Goal: Task Accomplishment & Management: Use online tool/utility

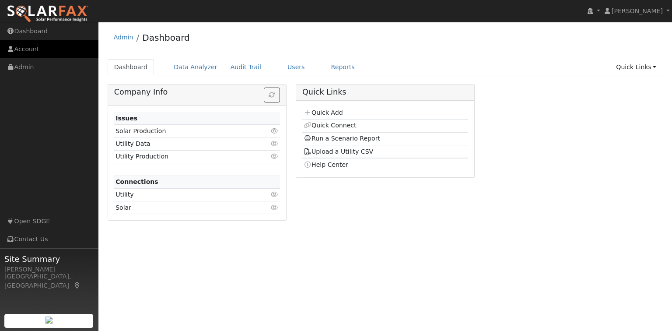
click at [37, 44] on link "Account" at bounding box center [49, 49] width 98 height 18
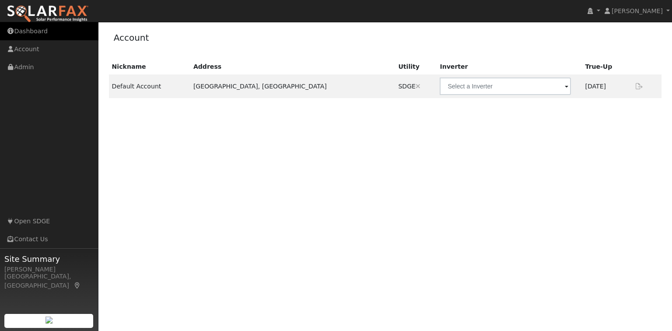
click at [49, 35] on link "Dashboard" at bounding box center [49, 31] width 98 height 18
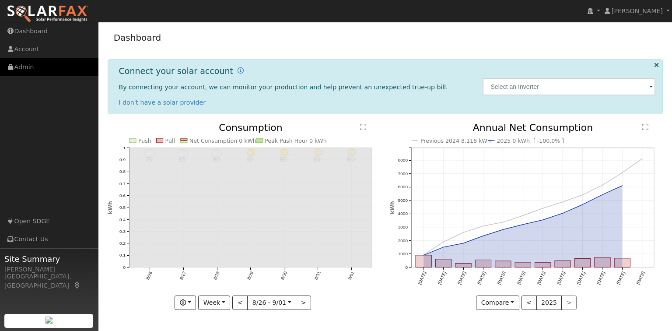
click at [28, 68] on link "Admin" at bounding box center [49, 67] width 98 height 18
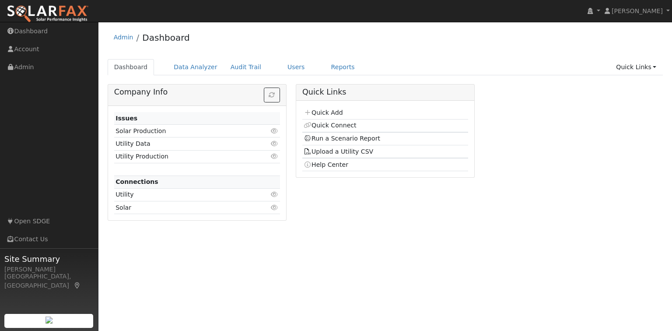
click at [275, 130] on icon at bounding box center [275, 131] width 8 height 6
click at [194, 72] on link "Data Analyzer" at bounding box center [195, 67] width 57 height 16
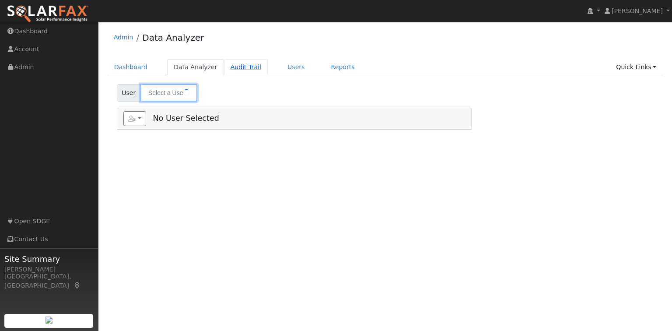
type input "[PERSON_NAME]"
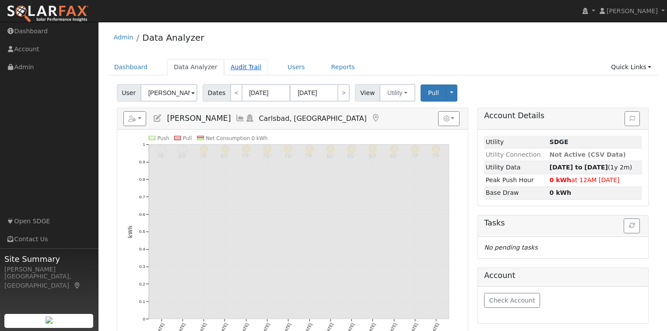
click at [236, 69] on link "Audit Trail" at bounding box center [246, 67] width 44 height 16
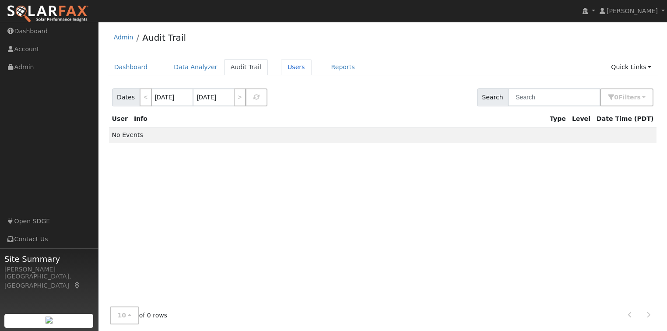
click at [284, 68] on link "Users" at bounding box center [296, 67] width 31 height 16
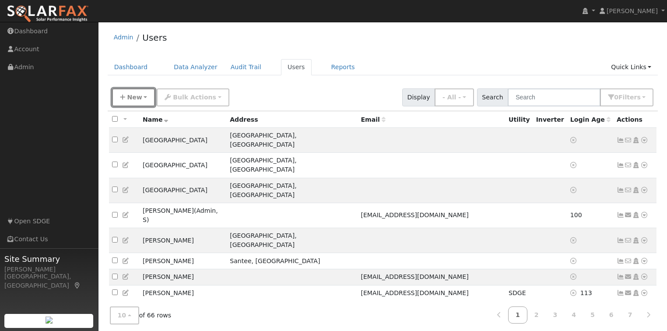
click at [133, 96] on span "New" at bounding box center [134, 97] width 15 height 7
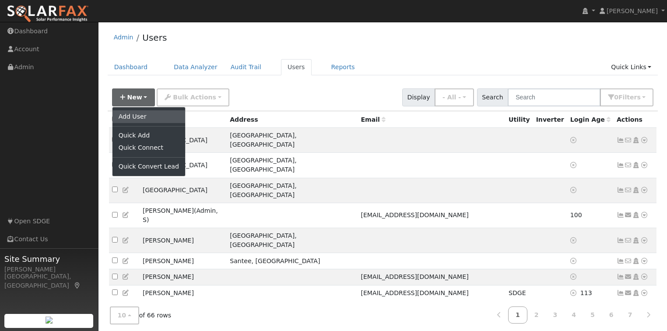
click at [138, 115] on link "Add User" at bounding box center [148, 116] width 73 height 12
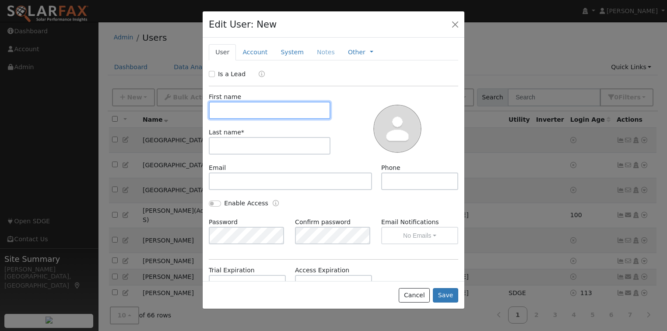
click at [244, 117] on input "text" at bounding box center [270, 111] width 122 height 18
type input "c"
click at [287, 54] on link "System" at bounding box center [292, 52] width 36 height 16
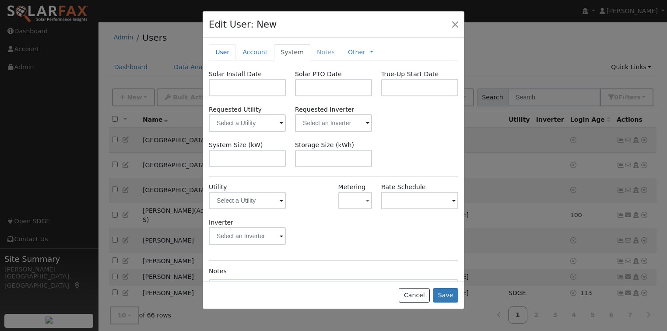
click at [225, 53] on link "User" at bounding box center [222, 52] width 27 height 16
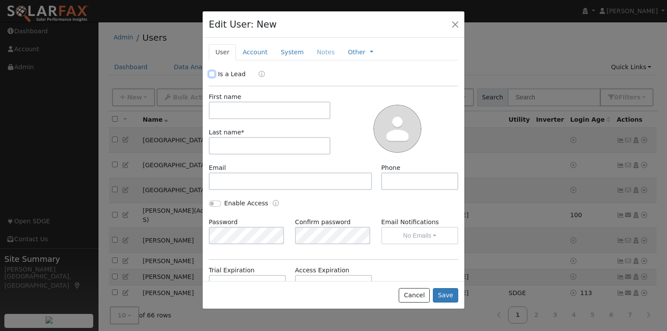
click at [214, 75] on input "Is a Lead" at bounding box center [212, 74] width 6 height 6
checkbox input "true"
click at [271, 75] on link "Qualified" at bounding box center [266, 73] width 33 height 7
click at [231, 107] on input "text" at bounding box center [270, 111] width 122 height 18
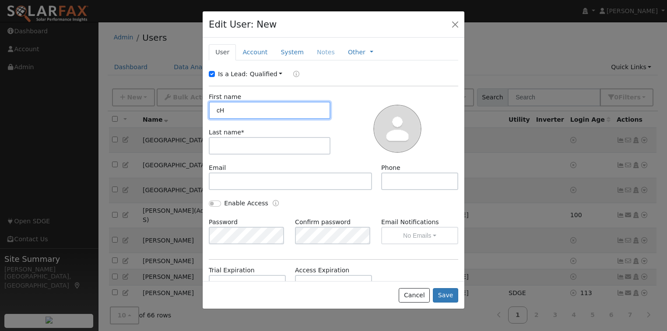
type input "c"
type input "Chris"
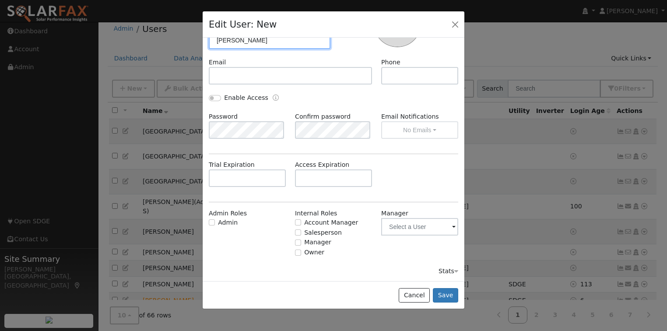
scroll to position [14, 0]
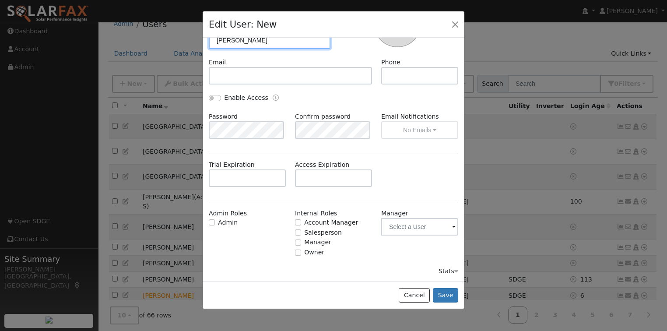
type input "Chen"
click at [420, 228] on input "text" at bounding box center [419, 227] width 77 height 18
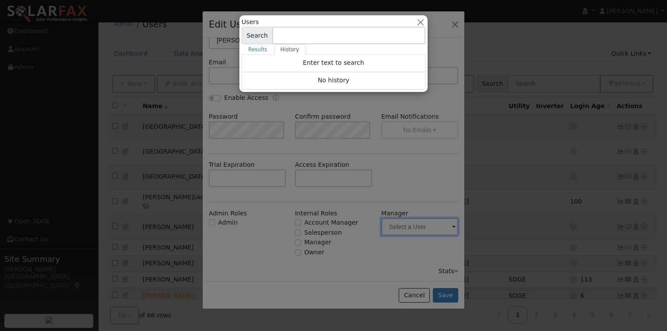
click at [262, 250] on div at bounding box center [333, 165] width 667 height 331
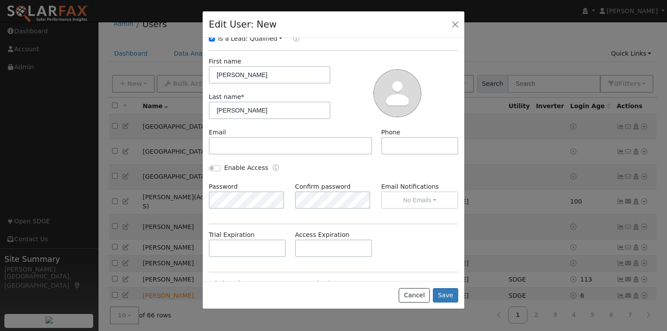
scroll to position [0, 0]
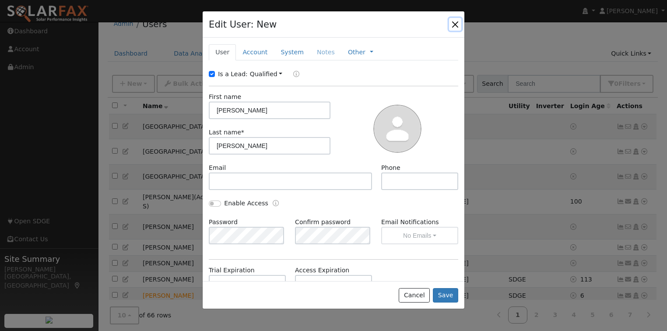
click at [455, 25] on button "button" at bounding box center [455, 24] width 12 height 12
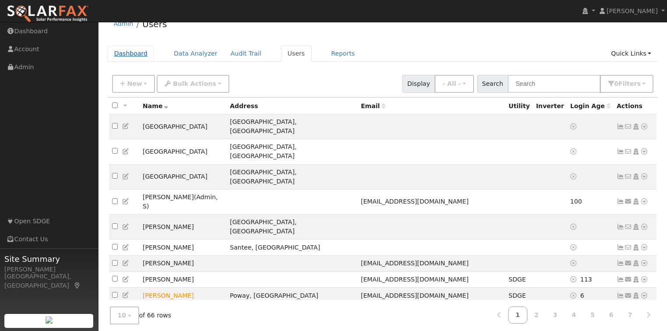
click at [120, 52] on link "Dashboard" at bounding box center [131, 54] width 47 height 16
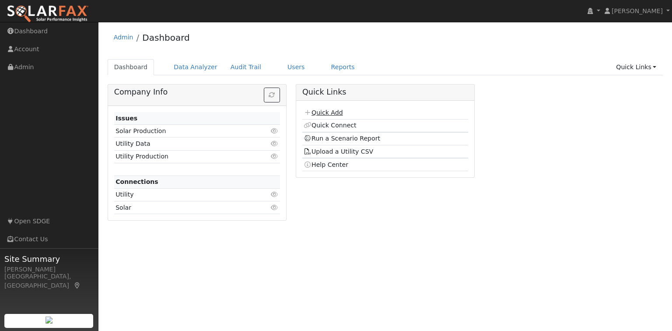
click at [330, 113] on link "Quick Add" at bounding box center [323, 112] width 39 height 7
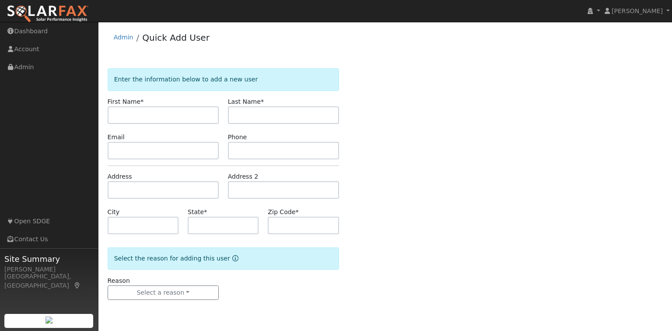
click at [152, 114] on input "text" at bounding box center [163, 115] width 111 height 18
type input "[PERSON_NAME]"
click at [155, 190] on input "text" at bounding box center [163, 190] width 111 height 18
paste input "[STREET_ADDRESS]"
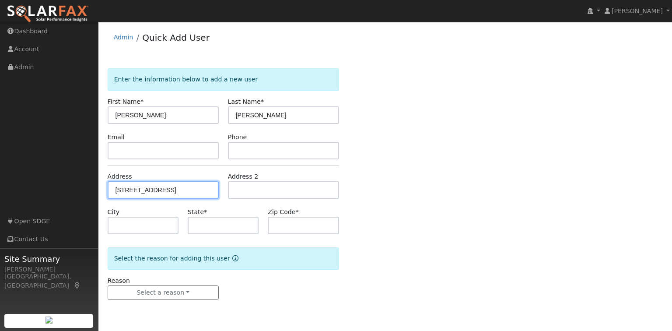
type input "[STREET_ADDRESS]"
type input "[GEOGRAPHIC_DATA]"
type input "CA"
type input "92120"
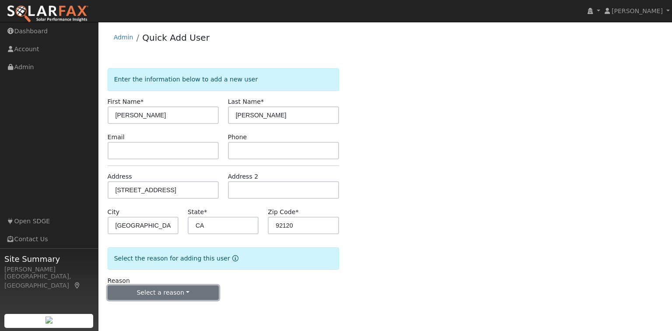
click at [182, 298] on button "Select a reason" at bounding box center [163, 292] width 111 height 15
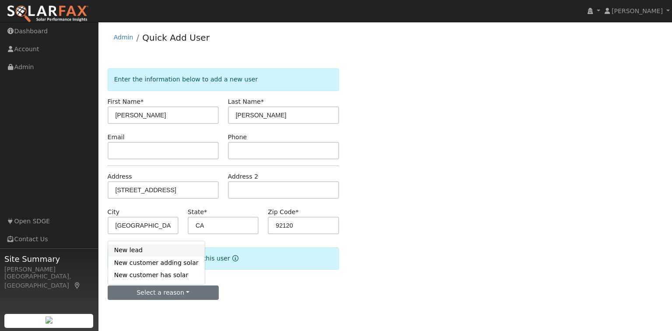
click at [138, 251] on link "New lead" at bounding box center [156, 250] width 97 height 12
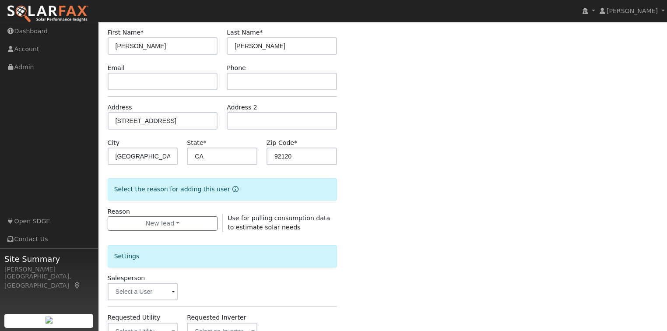
scroll to position [70, 0]
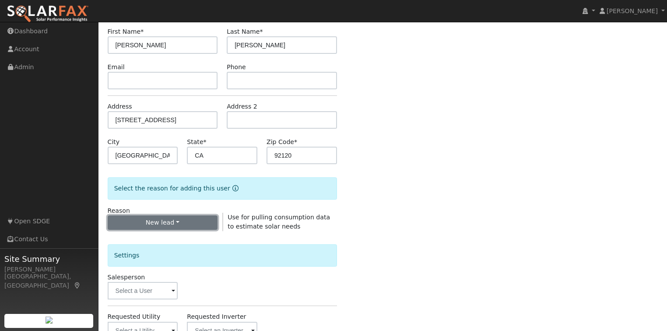
click at [193, 222] on button "New lead" at bounding box center [163, 222] width 110 height 15
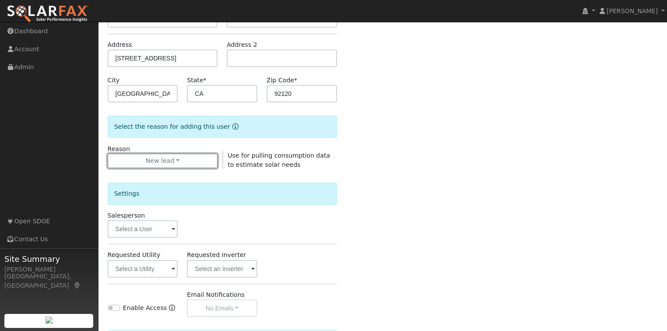
scroll to position [140, 0]
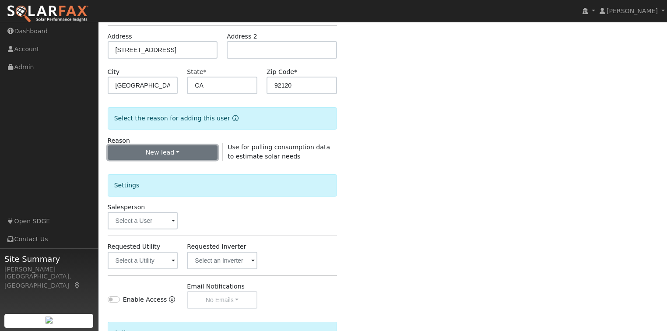
click at [180, 151] on button "New lead" at bounding box center [163, 152] width 110 height 15
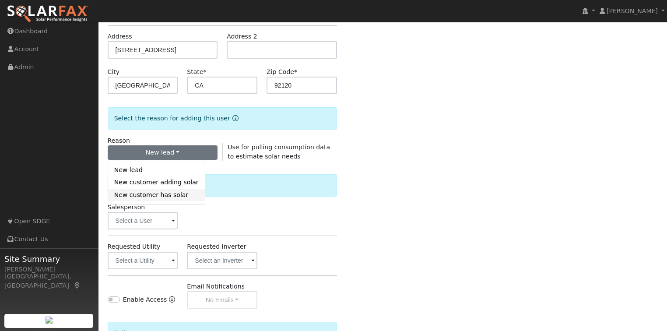
click at [139, 199] on link "New customer has solar" at bounding box center [156, 195] width 97 height 12
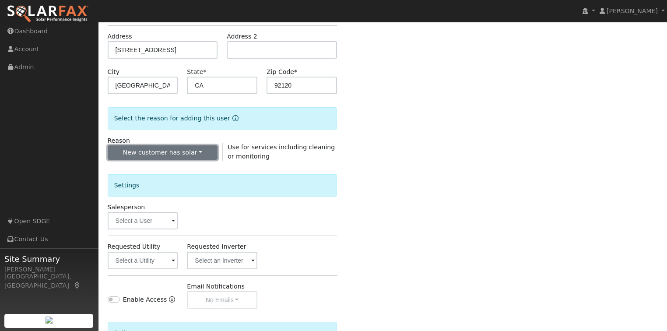
click at [210, 152] on button "New customer has solar" at bounding box center [163, 152] width 110 height 15
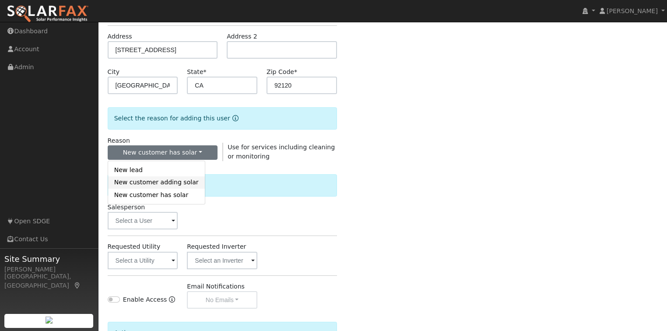
click at [172, 186] on link "New customer adding solar" at bounding box center [156, 182] width 97 height 12
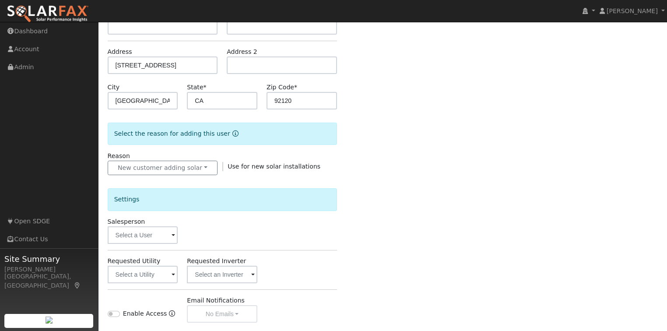
scroll to position [105, 0]
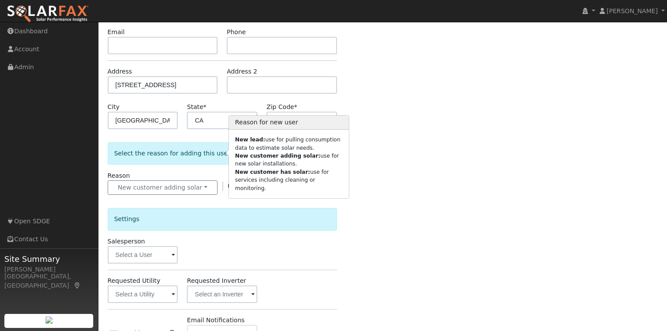
click at [232, 154] on icon "Reason for new user" at bounding box center [235, 153] width 6 height 6
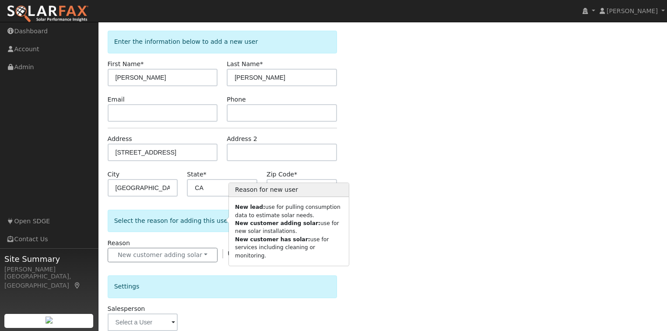
scroll to position [35, 0]
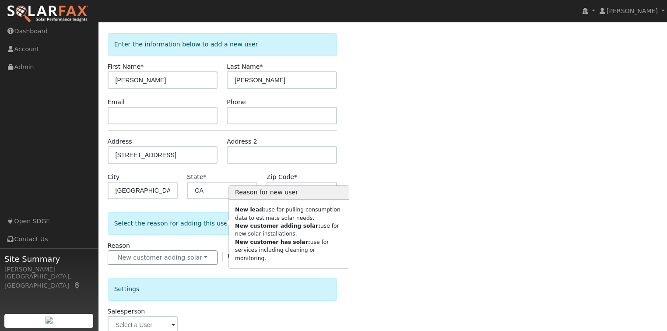
click at [459, 193] on div "Enter the information below to add a new user First Name * Chris Last Name * Ch…" at bounding box center [383, 279] width 550 height 493
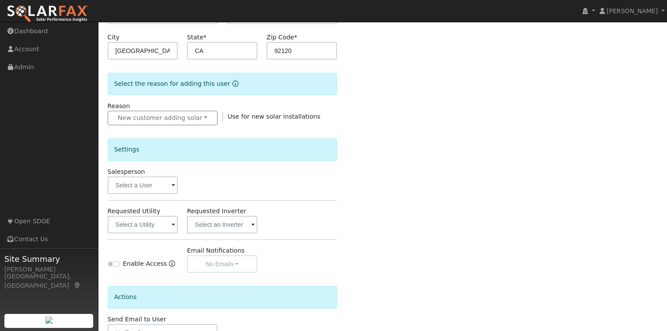
scroll to position [175, 0]
click at [163, 184] on input "text" at bounding box center [143, 185] width 70 height 18
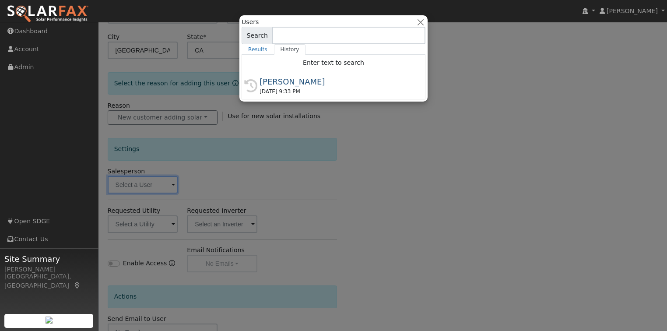
click at [219, 168] on div at bounding box center [333, 165] width 667 height 331
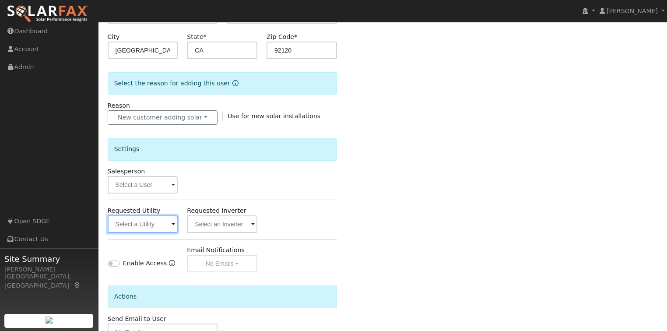
click at [138, 224] on input "text" at bounding box center [143, 224] width 70 height 18
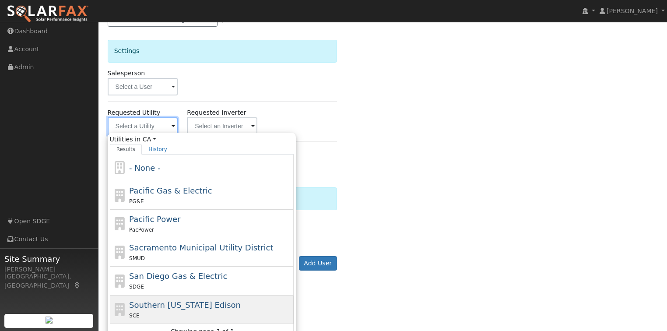
scroll to position [282, 0]
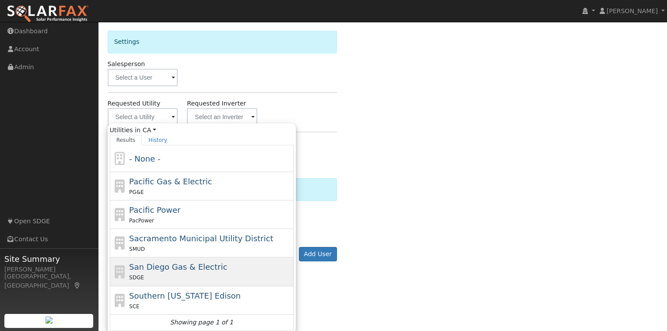
click at [161, 268] on span "San Diego Gas & Electric" at bounding box center [178, 266] width 98 height 9
type input "San Diego Gas & Electric"
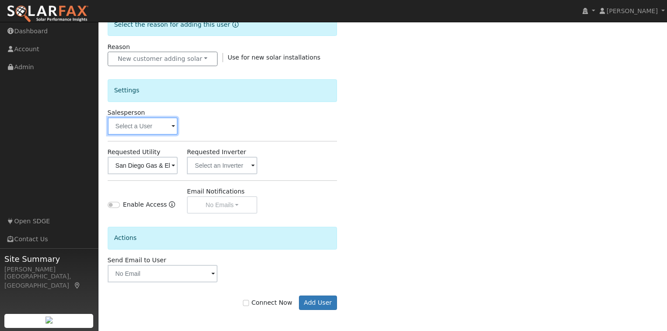
click at [158, 128] on input "text" at bounding box center [143, 126] width 70 height 18
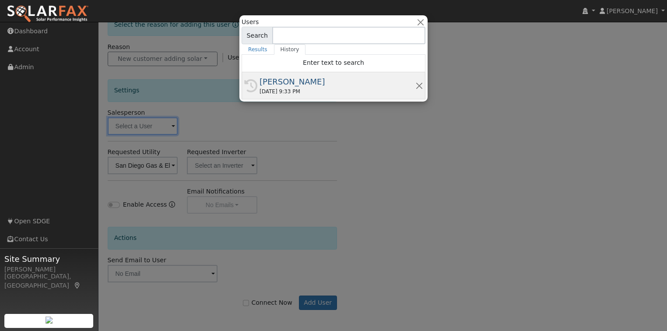
click at [293, 91] on div "08/27/2025 9:33 PM" at bounding box center [337, 92] width 156 height 8
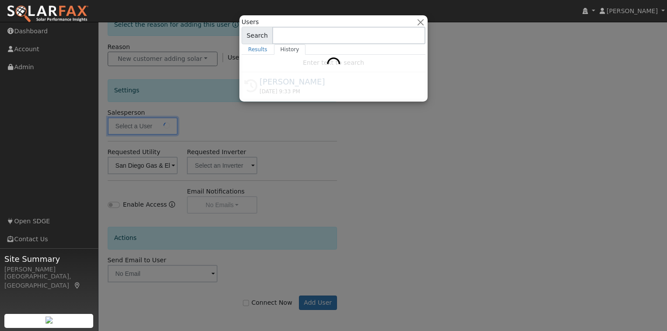
type input "[PERSON_NAME]"
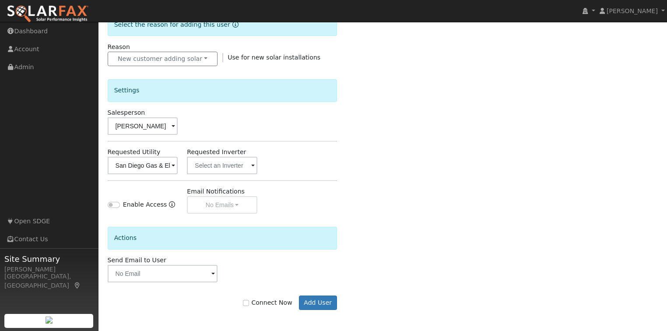
click at [136, 215] on div "Actions" at bounding box center [222, 235] width 238 height 42
click at [169, 203] on icon "Enable Access" at bounding box center [172, 204] width 6 height 6
click at [134, 211] on div "Enable Access" at bounding box center [138, 206] width 60 height 13
click at [159, 278] on input "text" at bounding box center [163, 274] width 110 height 18
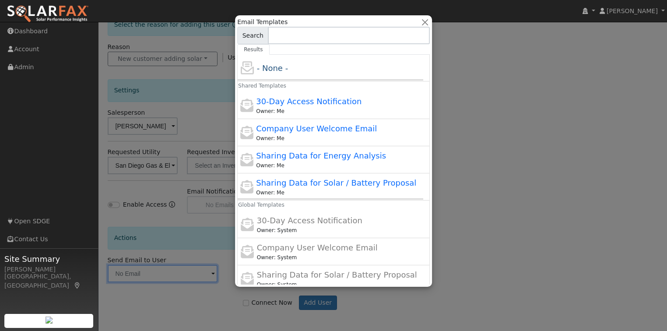
click at [159, 278] on div at bounding box center [333, 165] width 667 height 331
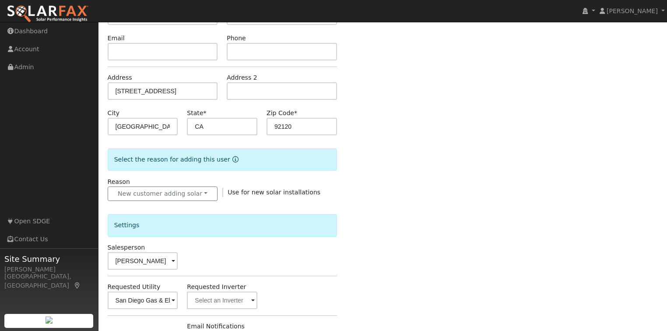
scroll to position [105, 0]
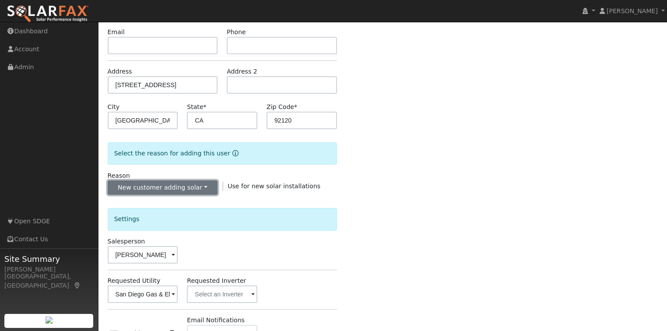
click at [201, 189] on button "New customer adding solar" at bounding box center [163, 187] width 110 height 15
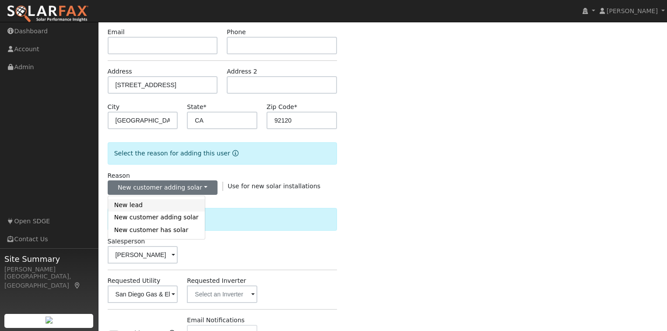
click at [130, 204] on link "New lead" at bounding box center [156, 205] width 97 height 12
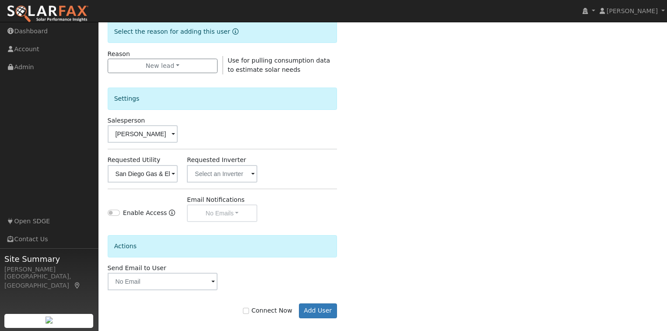
scroll to position [235, 0]
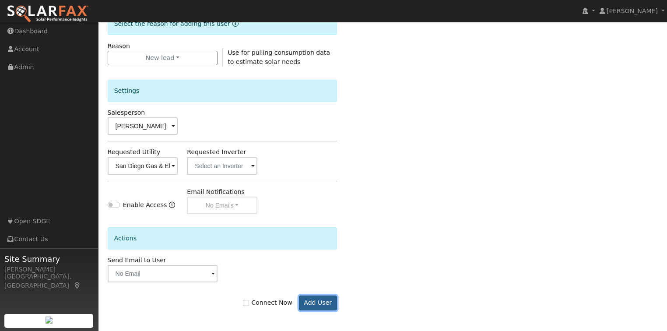
click at [319, 301] on button "Add User" at bounding box center [318, 302] width 38 height 15
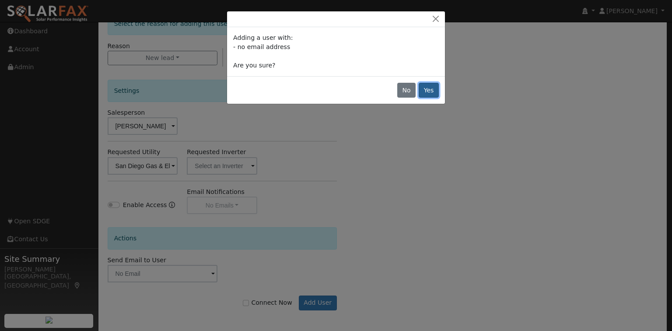
click at [431, 91] on button "Yes" at bounding box center [429, 90] width 20 height 15
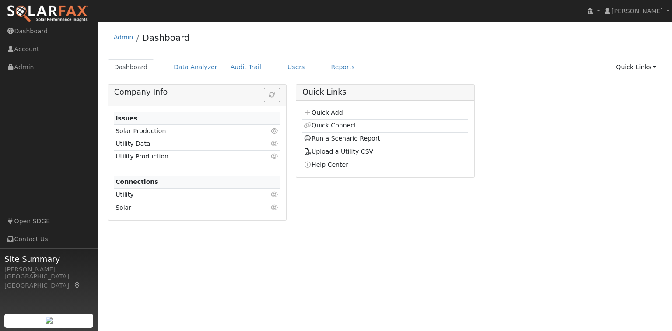
click at [340, 139] on link "Run a Scenario Report" at bounding box center [342, 138] width 77 height 7
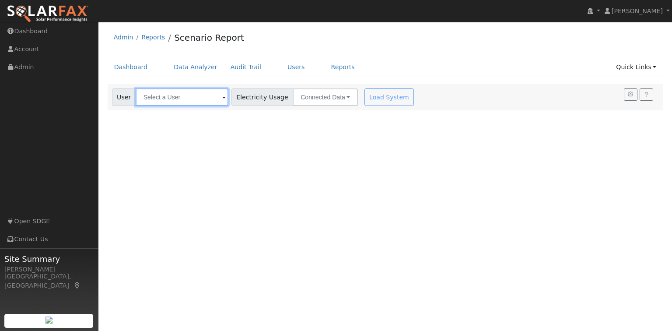
click at [161, 95] on input "text" at bounding box center [182, 97] width 93 height 18
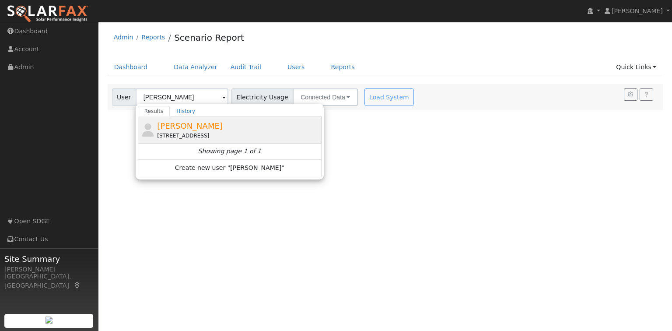
click at [235, 130] on div "[PERSON_NAME] [STREET_ADDRESS]" at bounding box center [238, 130] width 162 height 20
type input "[PERSON_NAME]"
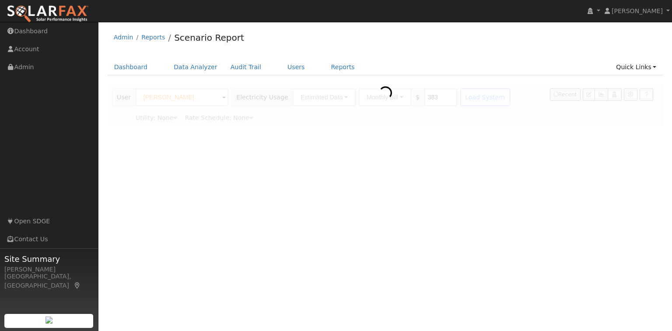
type input "San Diego Gas & Electric"
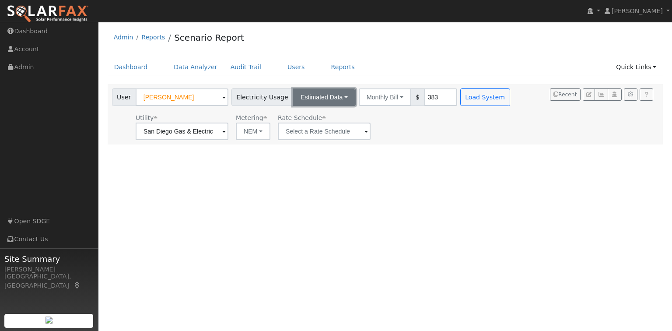
click at [339, 98] on button "Estimated Data" at bounding box center [324, 97] width 63 height 18
click at [303, 142] on link "CSV Data" at bounding box center [325, 141] width 62 height 12
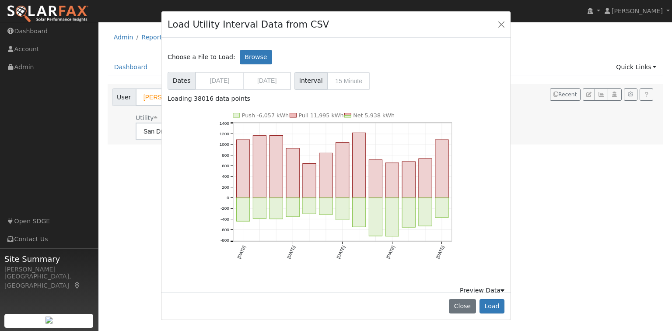
click at [489, 286] on div "Preview Data" at bounding box center [482, 290] width 45 height 9
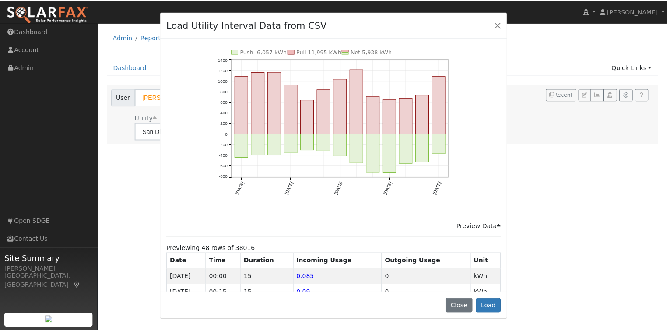
scroll to position [52, 0]
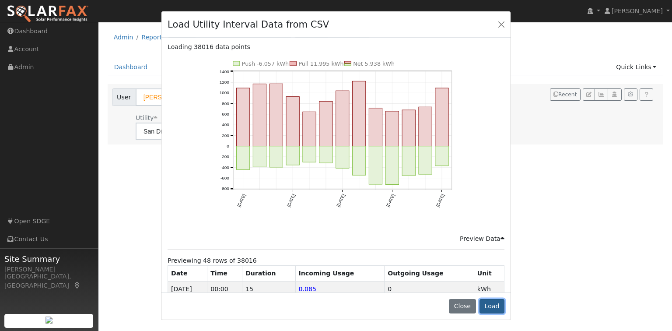
click at [488, 308] on button "Load" at bounding box center [492, 306] width 25 height 15
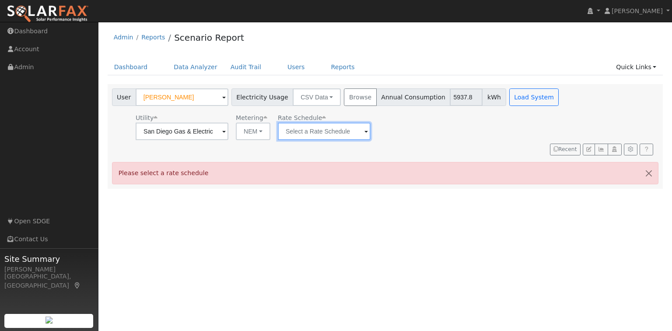
click at [228, 127] on input "text" at bounding box center [182, 132] width 93 height 18
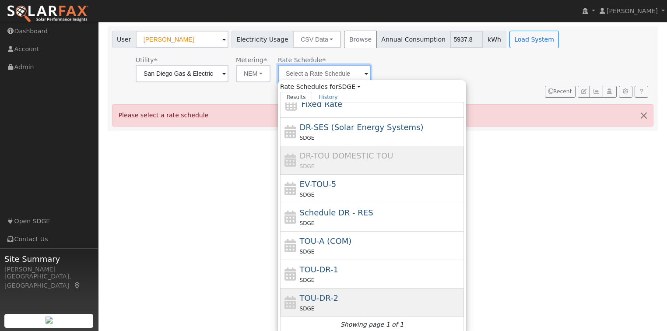
scroll to position [60, 0]
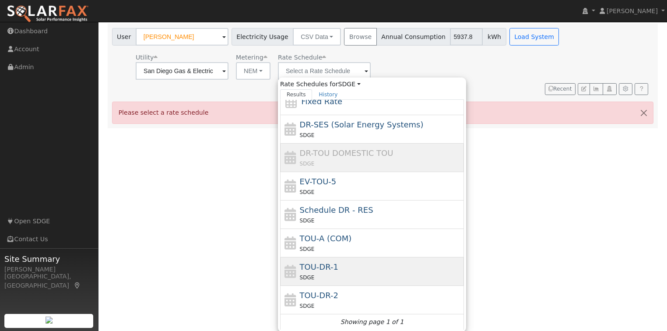
click at [345, 273] on div "SDGE" at bounding box center [381, 277] width 162 height 9
type input "TOU-DR-1"
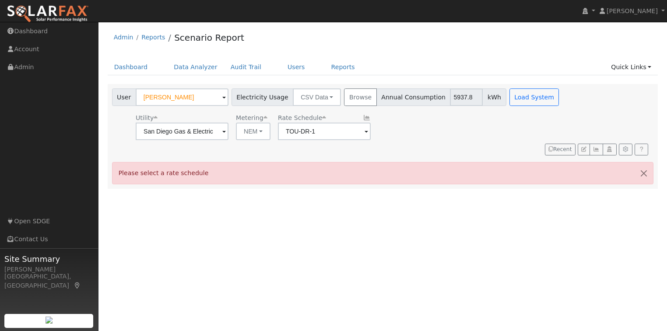
scroll to position [0, 0]
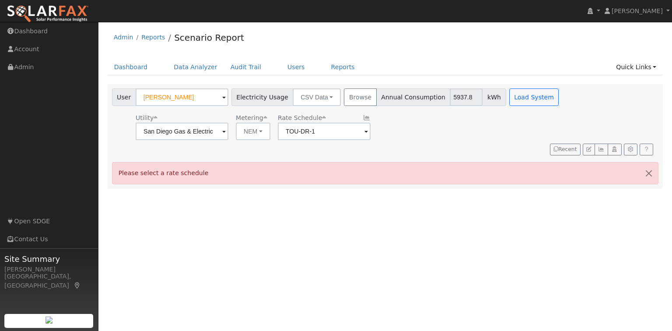
click at [532, 100] on div "Load System" at bounding box center [535, 97] width 55 height 18
click at [650, 162] on button "button" at bounding box center [649, 172] width 18 height 21
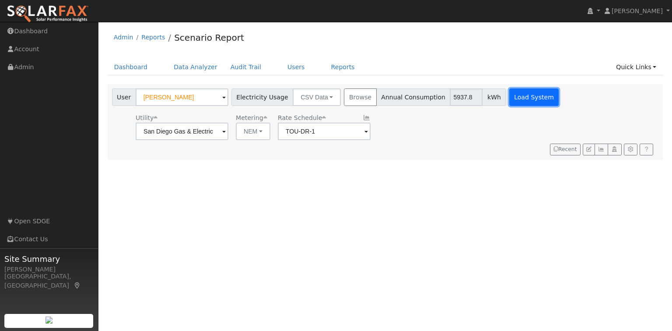
click at [509, 102] on button "Load System" at bounding box center [534, 97] width 50 height 18
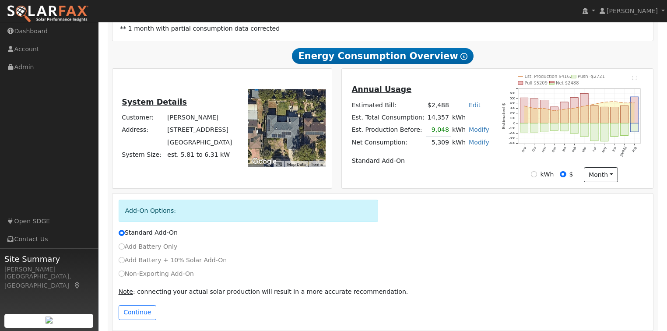
scroll to position [199, 0]
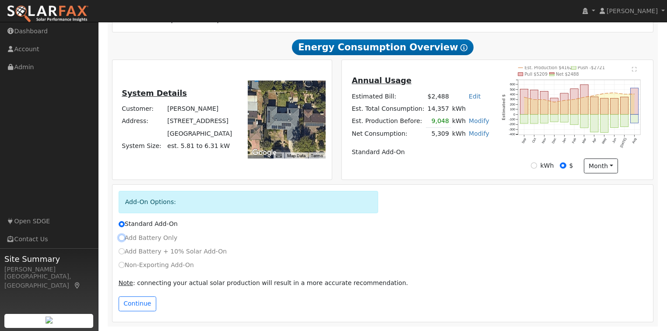
click at [121, 237] on input "Add Battery Only" at bounding box center [122, 238] width 6 height 6
radio input "true"
click at [126, 305] on button "Continue" at bounding box center [138, 303] width 38 height 15
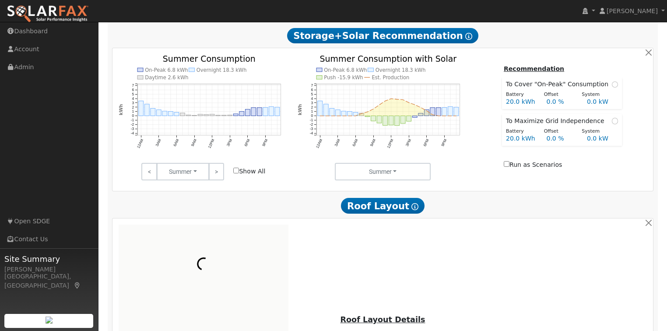
scroll to position [460, 0]
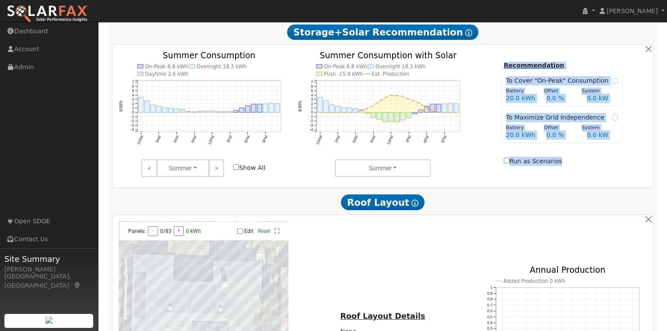
drag, startPoint x: 663, startPoint y: 182, endPoint x: 669, endPoint y: 168, distance: 15.3
click at [667, 168] on html "installed Dustin Merkley Dustin Merkley Profile My Company Help Center Terms Of…" at bounding box center [333, 36] width 667 height 992
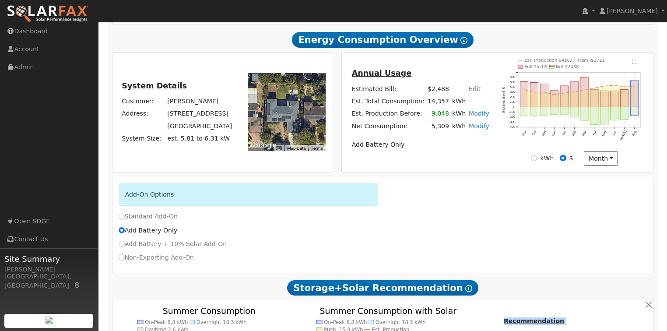
scroll to position [207, 0]
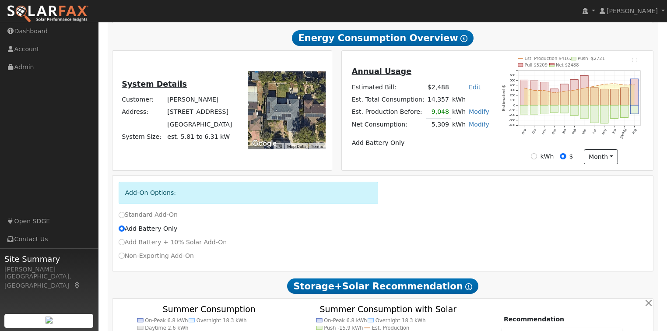
click at [254, 233] on div "Add Battery Only" at bounding box center [383, 228] width 538 height 9
click at [120, 215] on input "Standard Add-On" at bounding box center [122, 215] width 6 height 6
radio input "true"
radio input "false"
type input "EV-TOU-5"
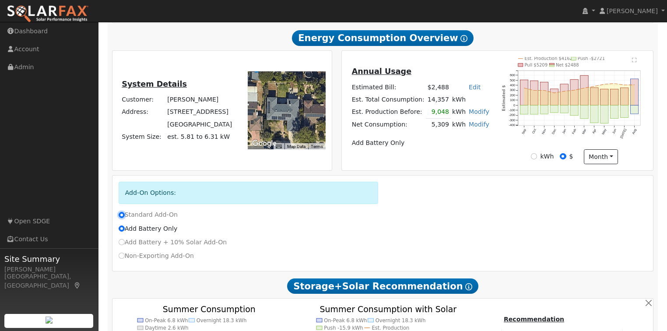
checkbox input "true"
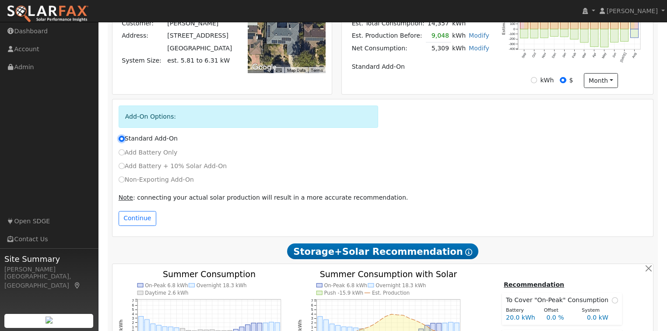
scroll to position [285, 0]
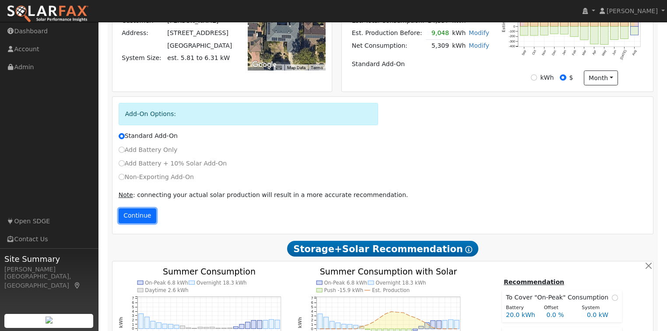
click at [144, 219] on button "Continue" at bounding box center [138, 215] width 38 height 15
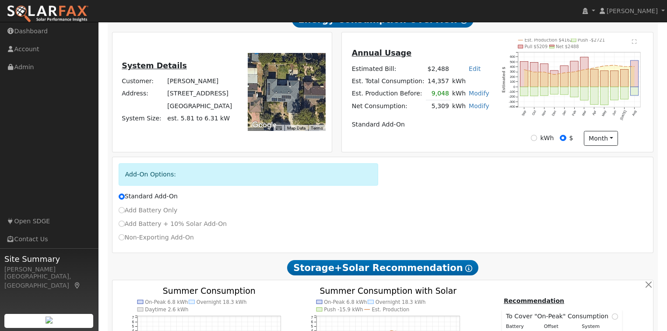
scroll to position [215, 0]
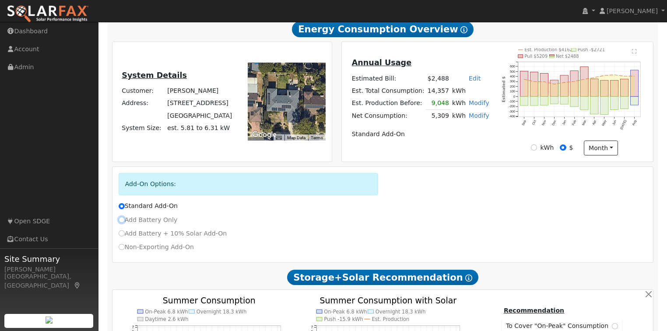
click at [119, 221] on input "Add Battery Only" at bounding box center [122, 220] width 6 height 6
radio input "true"
radio input "false"
type input "TOU-DR-1"
checkbox input "false"
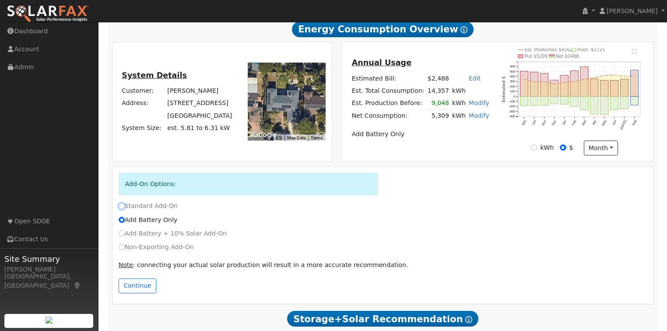
click at [121, 209] on input "Standard Add-On" at bounding box center [122, 206] width 6 height 6
radio input "true"
radio input "false"
type input "EV-TOU-5"
checkbox input "true"
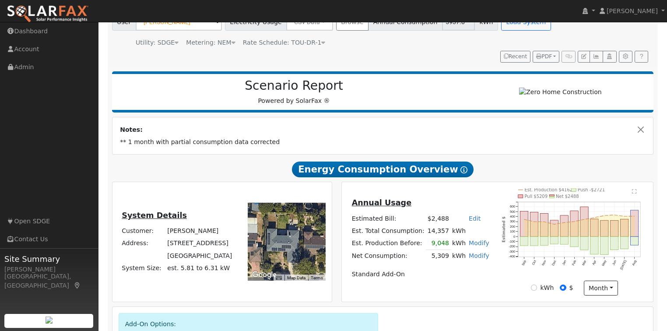
scroll to position [0, 0]
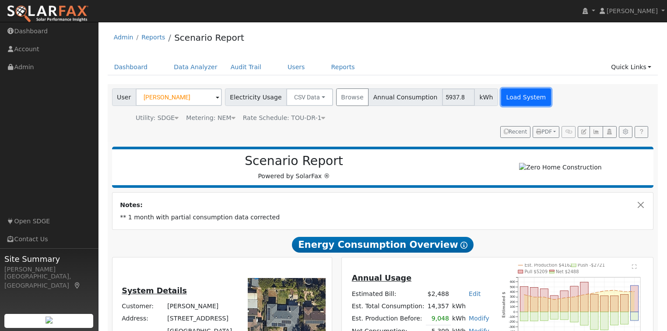
click at [501, 102] on button "Load System" at bounding box center [526, 97] width 50 height 18
click at [314, 100] on button "CSV Data" at bounding box center [309, 97] width 47 height 18
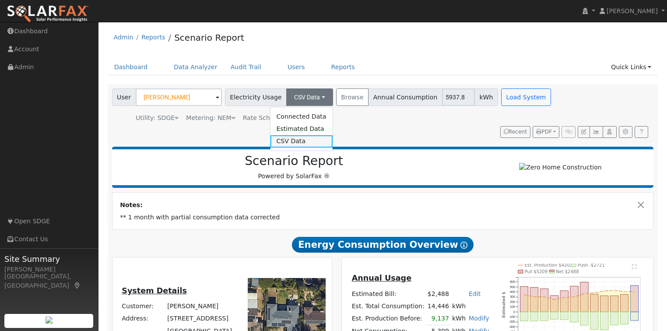
click at [292, 140] on link "CSV Data" at bounding box center [301, 141] width 62 height 12
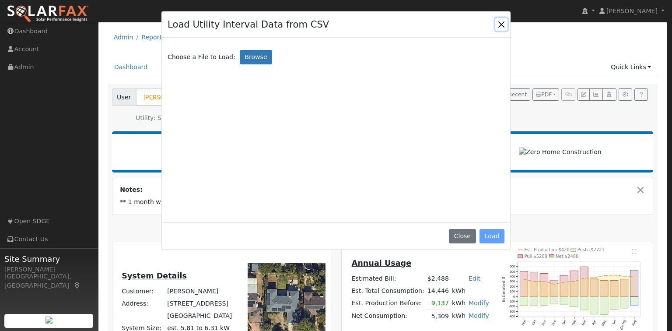
click at [500, 23] on button "Close" at bounding box center [501, 24] width 12 height 12
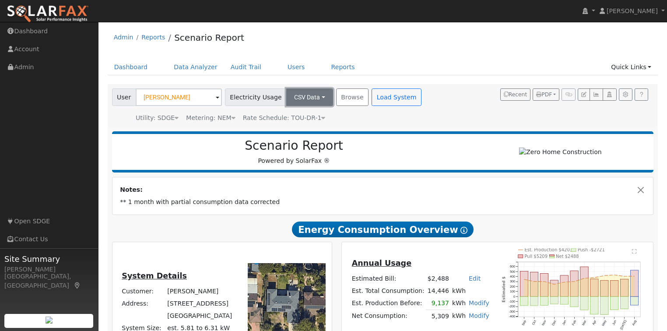
click at [307, 97] on button "CSV Data" at bounding box center [309, 97] width 47 height 18
click at [289, 143] on link "CSV Data" at bounding box center [301, 141] width 62 height 12
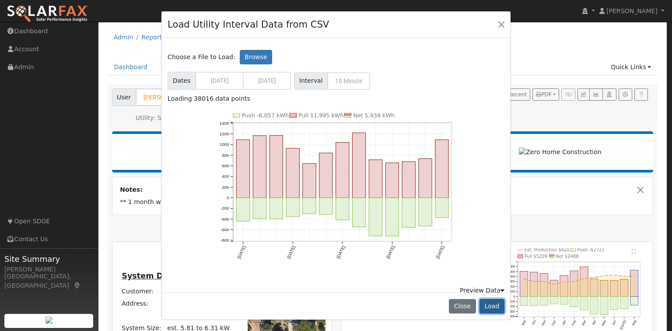
click at [489, 306] on button "Load" at bounding box center [492, 306] width 25 height 15
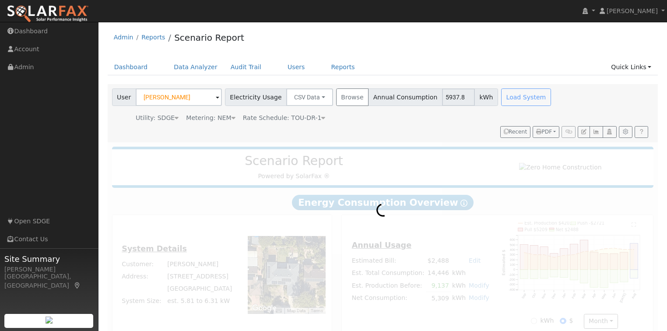
radio input "true"
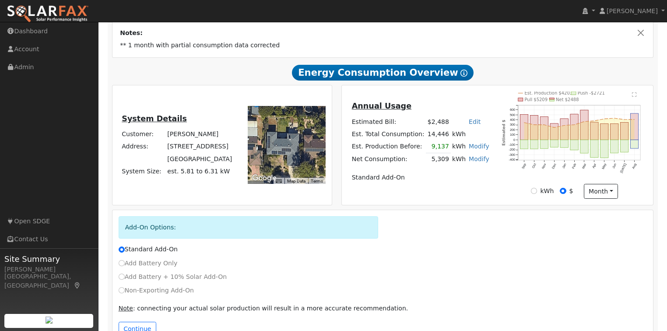
scroll to position [199, 0]
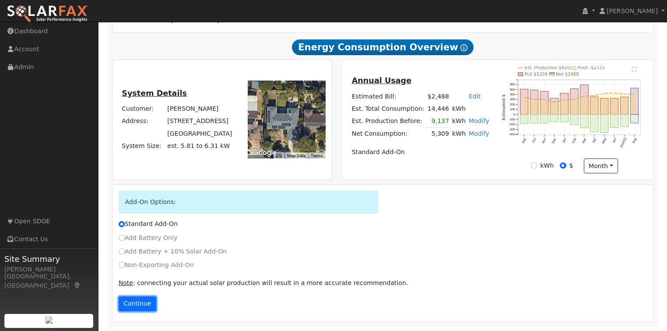
click at [126, 301] on button "Continue" at bounding box center [138, 303] width 38 height 15
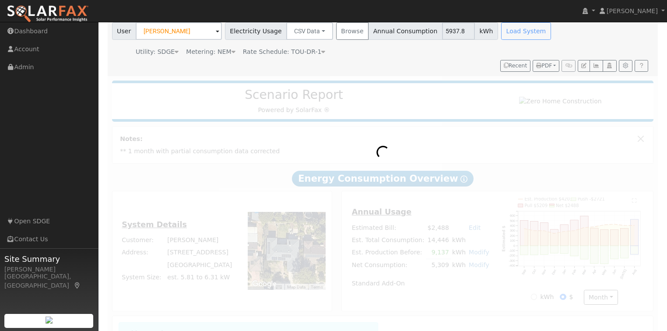
scroll to position [59, 0]
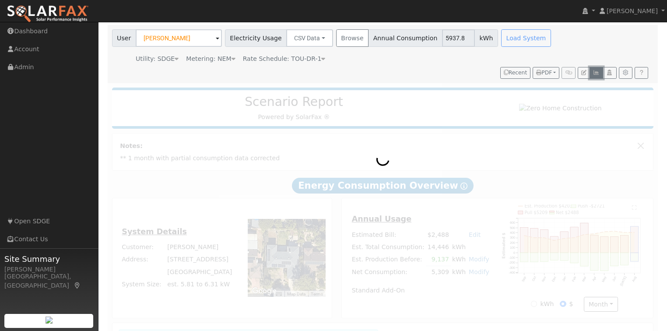
click at [592, 76] on button "button" at bounding box center [596, 73] width 14 height 12
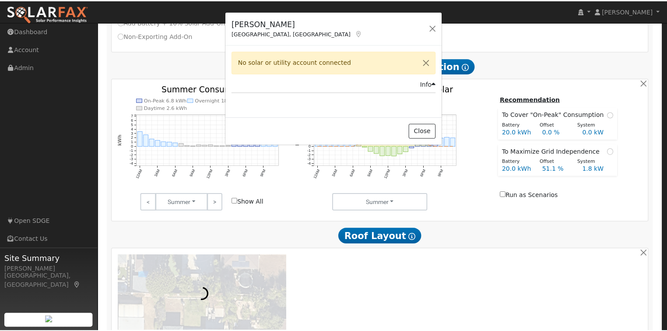
scroll to position [460, 0]
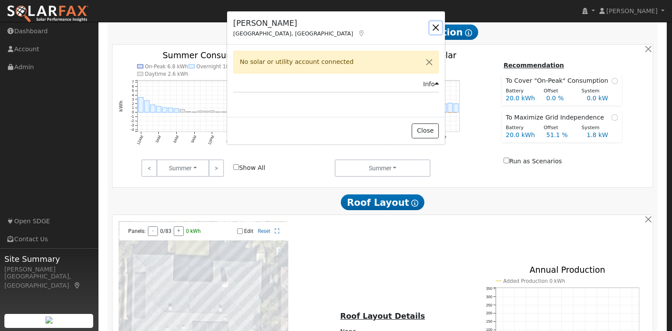
click at [435, 28] on button "button" at bounding box center [436, 27] width 12 height 12
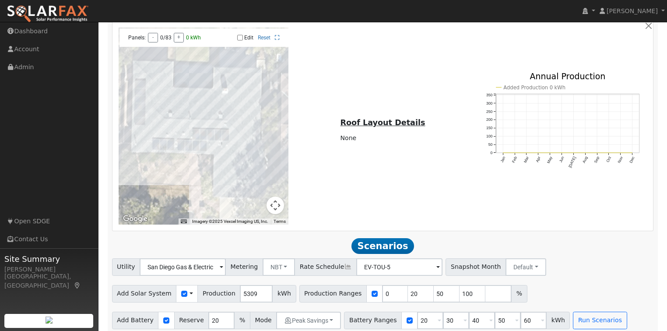
scroll to position [664, 0]
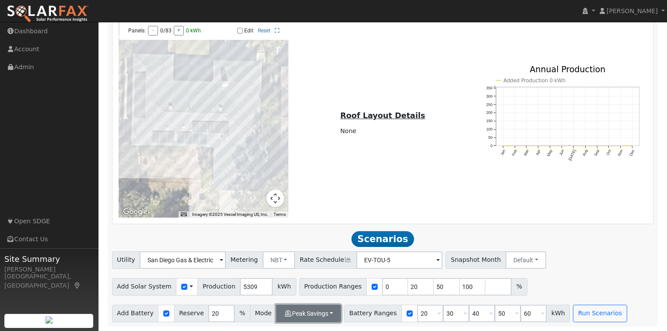
click at [285, 317] on button "Peak Savings" at bounding box center [308, 314] width 65 height 18
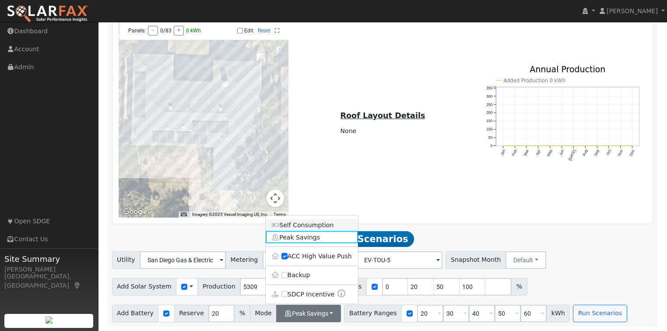
click at [287, 228] on link "Self Consumption" at bounding box center [312, 225] width 92 height 12
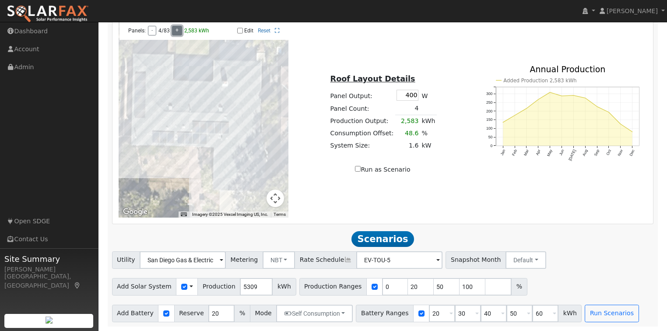
click at [179, 31] on button "+" at bounding box center [177, 31] width 10 height 10
click at [277, 264] on button "NBT" at bounding box center [279, 260] width 33 height 18
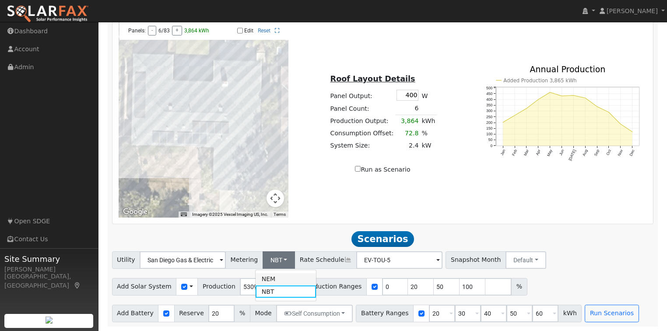
click at [276, 276] on link "NEM" at bounding box center [286, 279] width 61 height 12
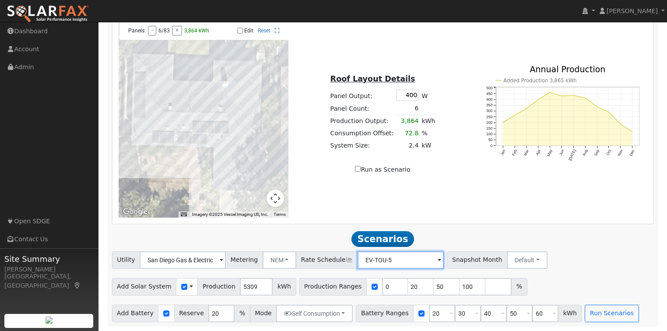
click at [226, 259] on input "EV-TOU-5" at bounding box center [183, 260] width 86 height 18
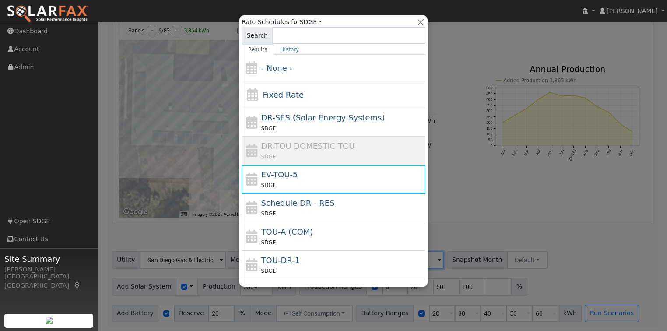
click at [417, 259] on div "TOU-DR-1 SDGE" at bounding box center [342, 264] width 162 height 21
type input "TOU-DR-1"
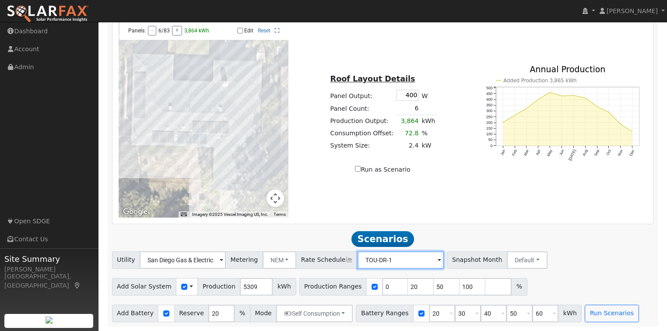
click at [226, 259] on input "TOU-DR-1" at bounding box center [183, 260] width 86 height 18
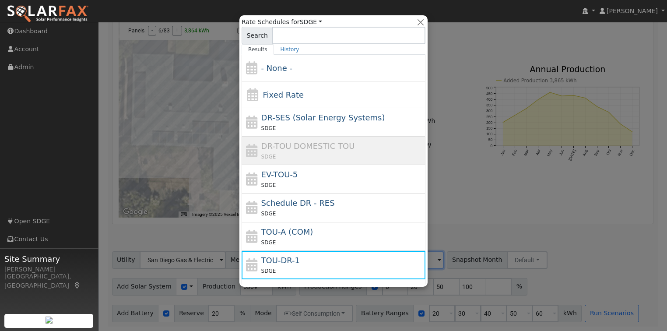
click at [452, 233] on div at bounding box center [333, 165] width 667 height 331
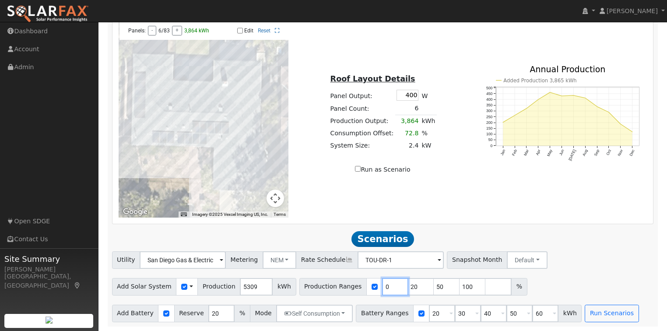
drag, startPoint x: 371, startPoint y: 289, endPoint x: 350, endPoint y: 285, distance: 20.9
click at [350, 285] on div "Production Ranges 0 20 50 100 %" at bounding box center [413, 287] width 228 height 18
click at [411, 109] on td "6" at bounding box center [407, 108] width 25 height 13
drag, startPoint x: 403, startPoint y: 91, endPoint x: 419, endPoint y: 91, distance: 16.2
click at [419, 91] on tr "Panel Output: 400 W" at bounding box center [383, 95] width 108 height 14
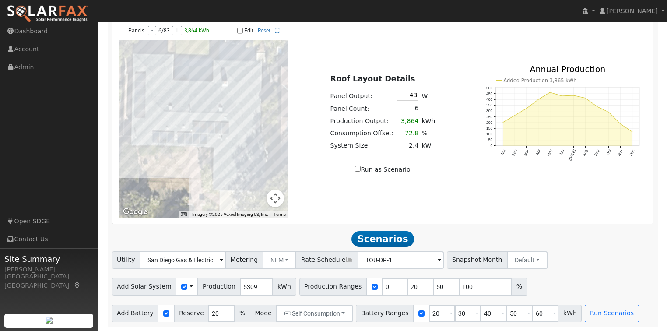
type input "435"
type input "EV-TOU-5"
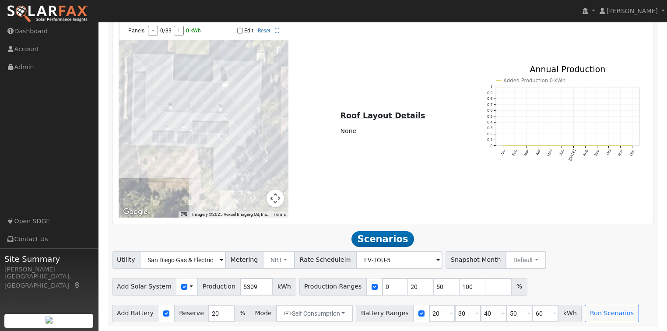
click at [453, 136] on div "Roof Layout Details Production Output: 0 kWh Consumption Offset: 0.0 % System S…" at bounding box center [382, 119] width 179 height 36
click at [394, 115] on u "Roof Layout Details" at bounding box center [382, 115] width 85 height 9
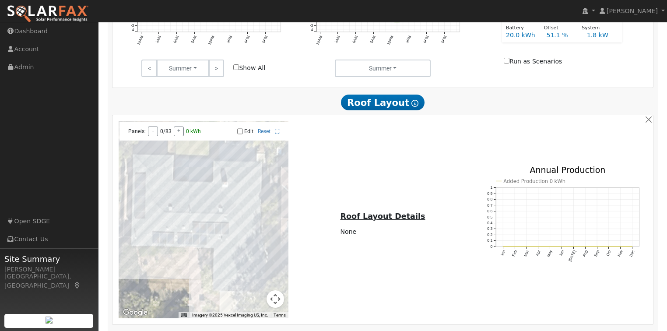
scroll to position [559, 0]
click at [241, 134] on input "Edit" at bounding box center [240, 132] width 6 height 6
click at [277, 133] on icon at bounding box center [277, 132] width 5 height 5
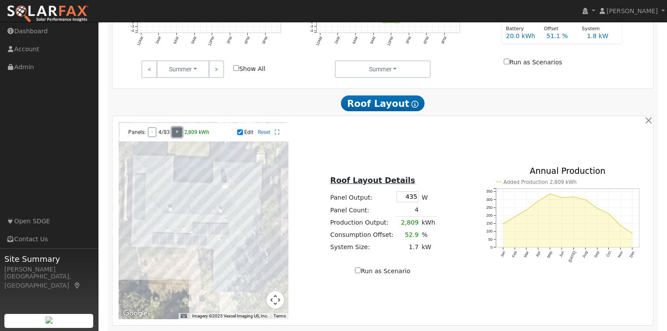
click at [179, 134] on button "+" at bounding box center [177, 132] width 10 height 10
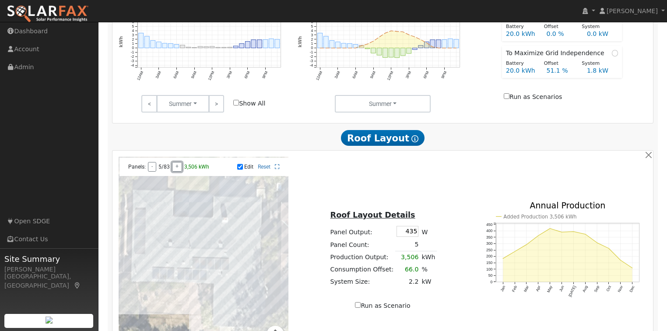
scroll to position [524, 0]
drag, startPoint x: 415, startPoint y: 245, endPoint x: 409, endPoint y: 249, distance: 7.7
click at [409, 249] on td "5" at bounding box center [407, 245] width 25 height 13
click at [425, 198] on div "To navigate the map with touch gestures double-tap and hold your finger on the …" at bounding box center [383, 255] width 538 height 197
drag, startPoint x: 416, startPoint y: 244, endPoint x: 411, endPoint y: 245, distance: 4.6
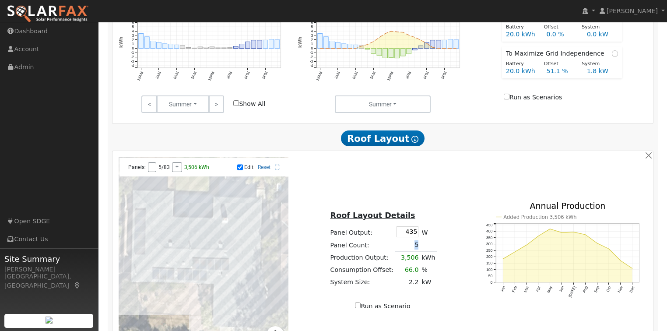
click at [411, 245] on td "5" at bounding box center [407, 245] width 25 height 13
click at [152, 175] on div "Panels: - 5/83 + 3,506 kWh Edit Reset" at bounding box center [203, 167] width 169 height 18
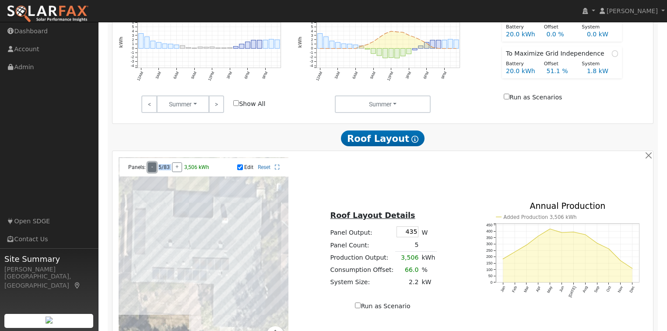
click at [155, 171] on button "-" at bounding box center [152, 167] width 8 height 10
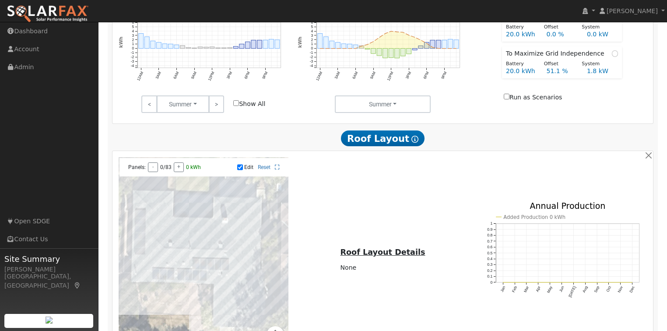
click at [350, 180] on div "To navigate the map with touch gestures double-tap and hold your finger on the …" at bounding box center [383, 255] width 538 height 197
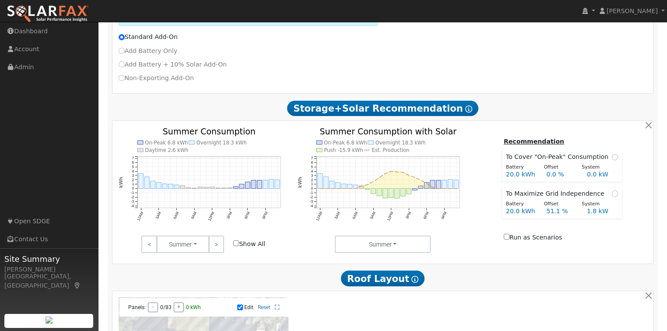
scroll to position [419, 0]
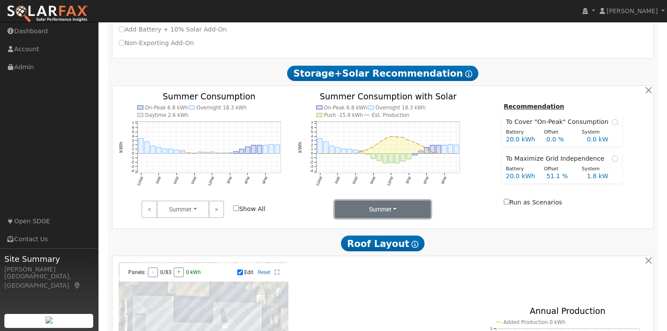
click at [394, 207] on button "Summer" at bounding box center [383, 209] width 96 height 18
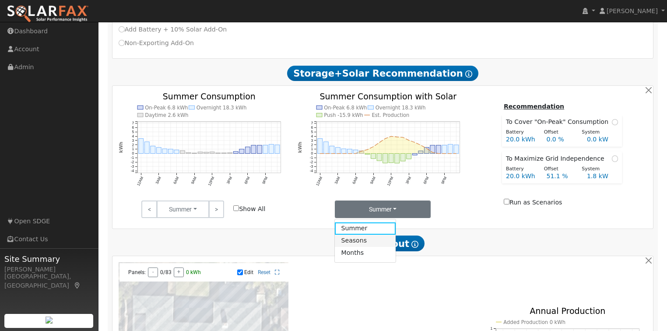
click at [372, 243] on link "Seasons" at bounding box center [365, 241] width 61 height 12
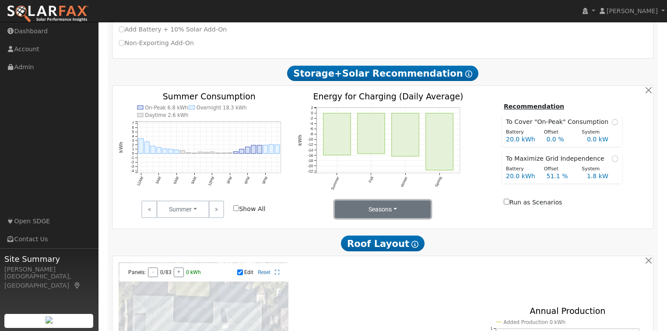
click at [381, 208] on button "Seasons" at bounding box center [383, 209] width 96 height 18
click at [368, 254] on link "Months" at bounding box center [365, 253] width 61 height 12
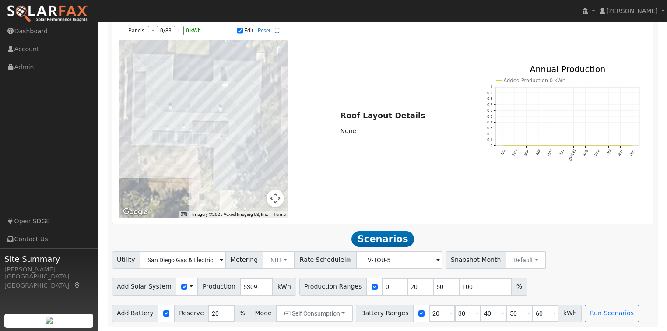
scroll to position [664, 0]
drag, startPoint x: 428, startPoint y: 315, endPoint x: 405, endPoint y: 315, distance: 22.3
click at [405, 315] on div "Battery Ranges 20 Overrides Reserve % Mode None None Self Consumption Peak Savi…" at bounding box center [469, 314] width 226 height 18
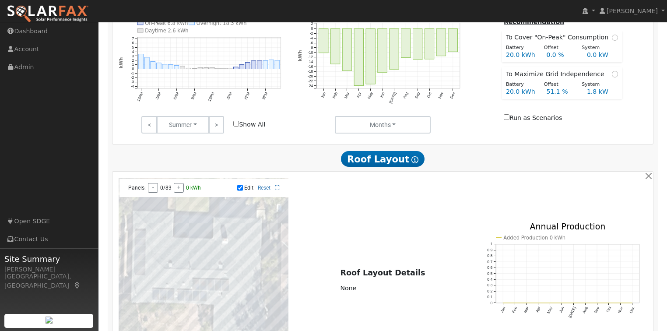
scroll to position [489, 0]
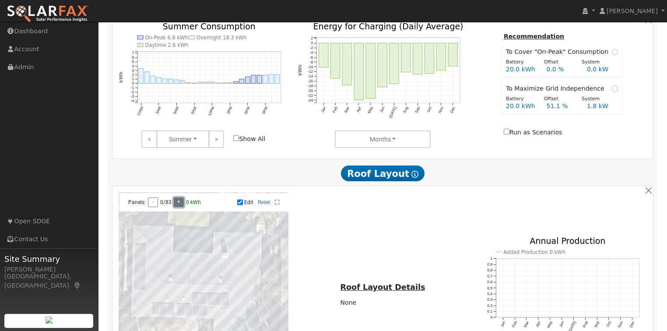
click at [182, 207] on div "Panels: - 0/83 + 0 kWh" at bounding box center [168, 202] width 88 height 10
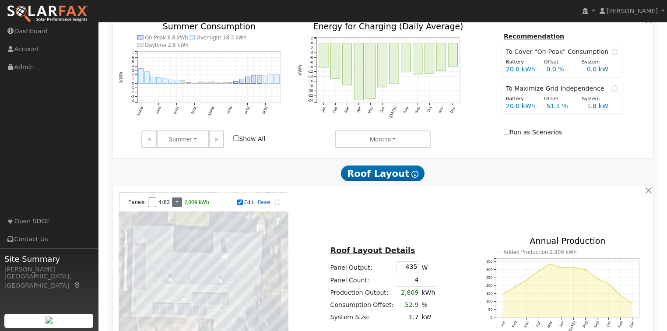
click at [182, 207] on div "Panels: - 4/83 + 2,809 kWh" at bounding box center [168, 202] width 88 height 10
click at [182, 207] on div "Panels: - 5/83 + 3,506 kWh" at bounding box center [168, 202] width 88 height 10
click at [182, 207] on div "Panels: - 6/83 + 4,202 kWh" at bounding box center [168, 202] width 88 height 10
click at [150, 203] on button "-" at bounding box center [152, 202] width 8 height 10
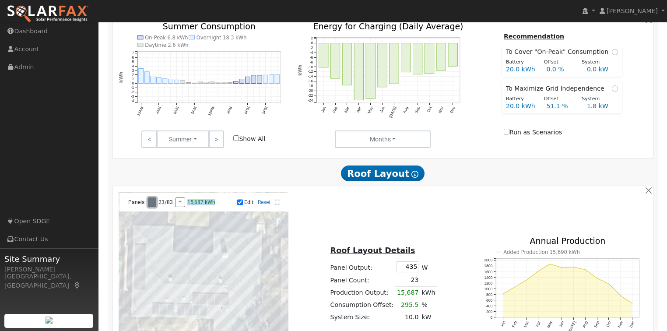
click at [150, 203] on button "-" at bounding box center [152, 202] width 8 height 10
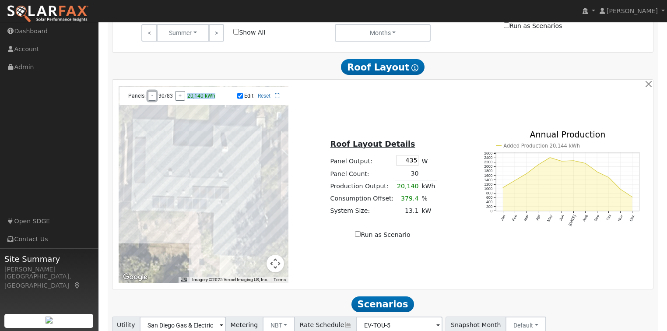
scroll to position [594, 0]
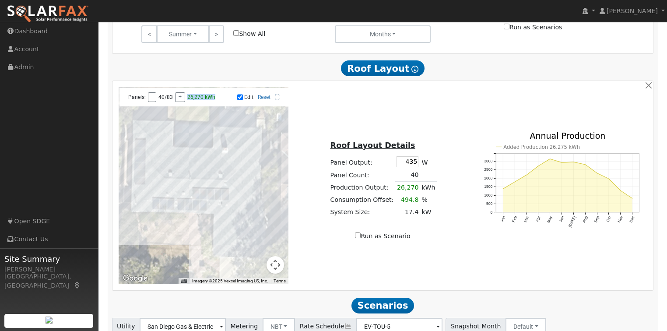
click at [277, 100] on icon at bounding box center [277, 97] width 5 height 5
click at [242, 100] on input "Edit" at bounding box center [240, 97] width 6 height 6
click at [259, 97] on link "Reset" at bounding box center [264, 97] width 13 height 6
click at [259, 100] on link "Reset" at bounding box center [264, 97] width 13 height 6
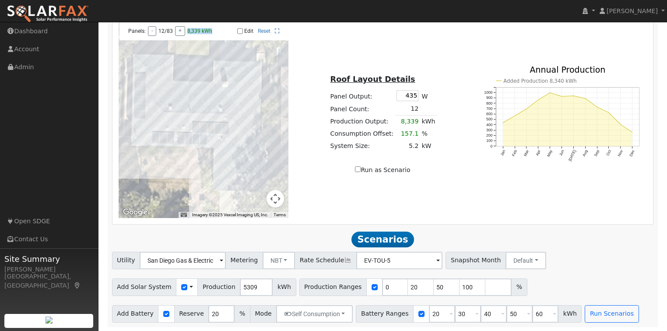
scroll to position [664, 0]
click at [590, 321] on button "Run Scenarios" at bounding box center [612, 314] width 54 height 18
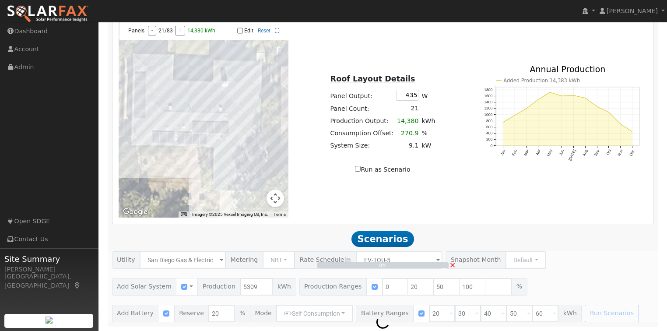
click at [592, 319] on div "0% ×" at bounding box center [382, 286] width 551 height 71
click at [452, 264] on span "×" at bounding box center [452, 264] width 7 height 9
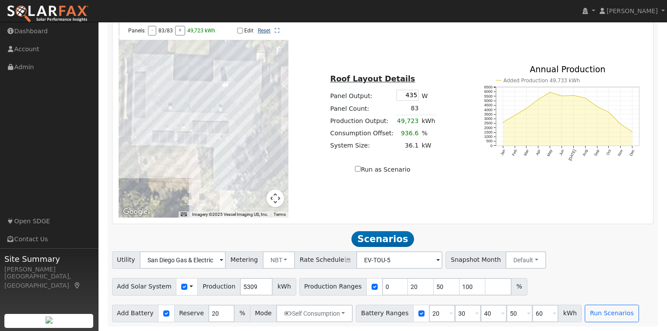
click at [259, 31] on link "Reset" at bounding box center [264, 31] width 13 height 6
click at [240, 30] on input "Edit" at bounding box center [240, 31] width 6 height 6
checkbox input "true"
click at [263, 29] on link "Reset" at bounding box center [264, 31] width 13 height 6
click at [151, 33] on button "-" at bounding box center [152, 31] width 8 height 10
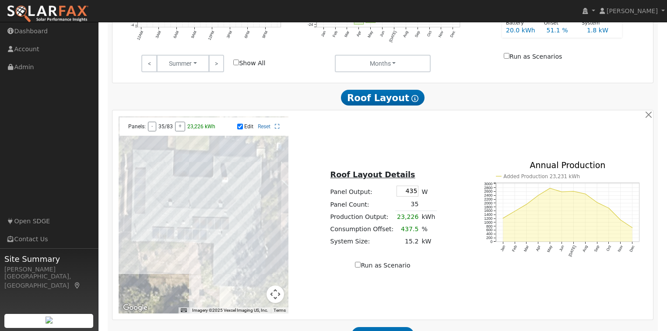
scroll to position [559, 0]
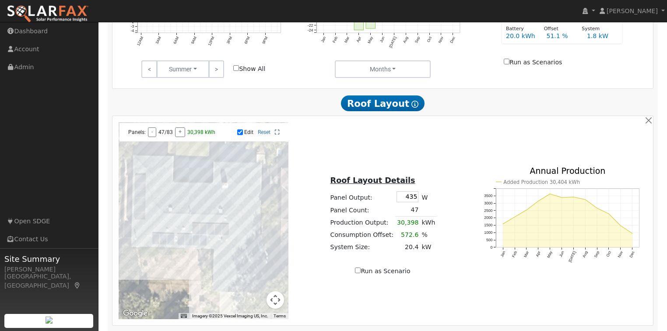
click at [278, 135] on icon at bounding box center [277, 132] width 5 height 5
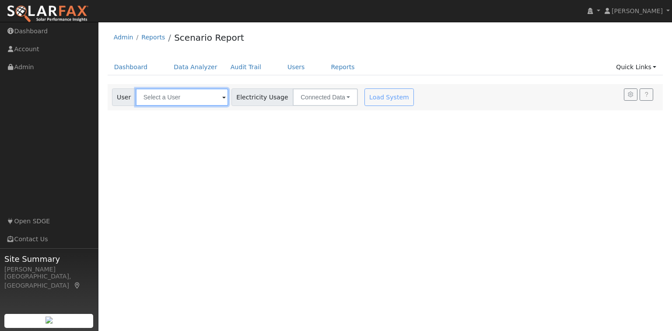
click at [199, 100] on input "text" at bounding box center [182, 97] width 93 height 18
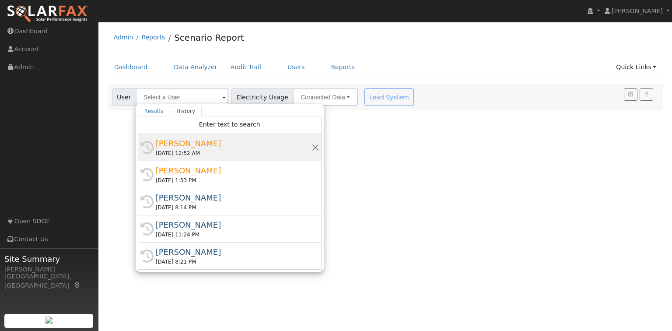
click at [200, 147] on div "[PERSON_NAME]" at bounding box center [234, 143] width 156 height 12
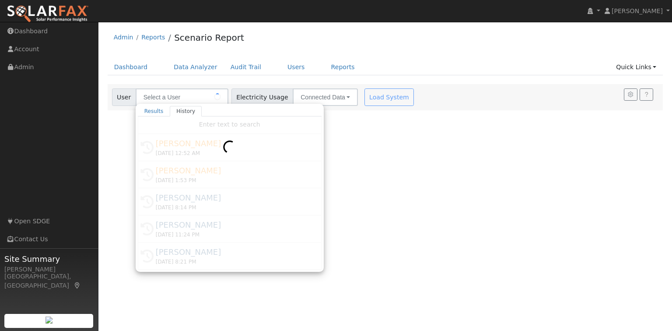
type input "[PERSON_NAME]"
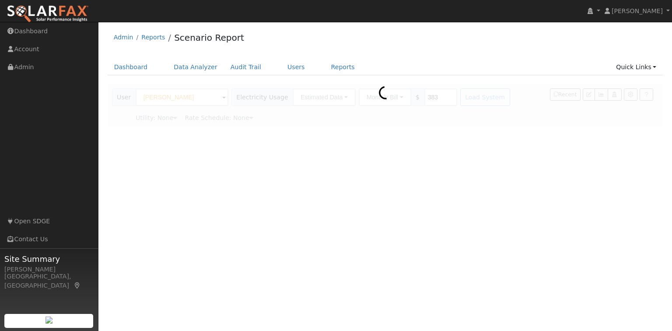
type input "San Diego Gas & Electric"
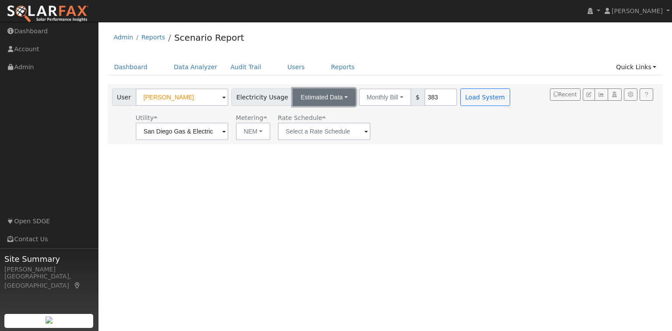
click at [323, 102] on button "Estimated Data" at bounding box center [324, 97] width 63 height 18
click at [310, 142] on link "CSV Data" at bounding box center [325, 141] width 62 height 12
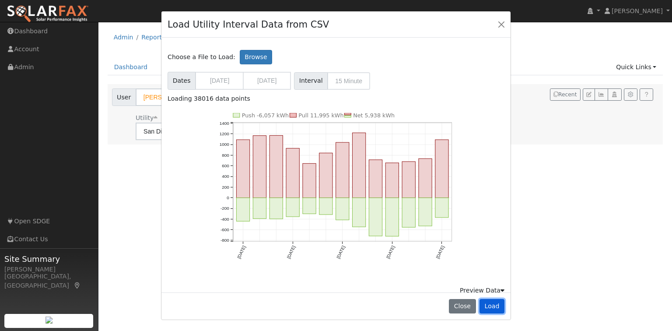
click at [495, 301] on button "Load" at bounding box center [492, 306] width 25 height 15
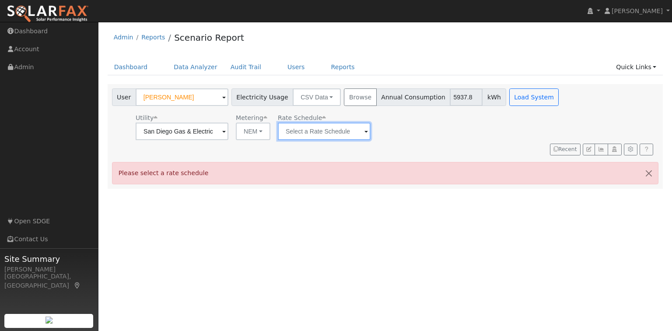
click at [228, 136] on input "text" at bounding box center [182, 132] width 93 height 18
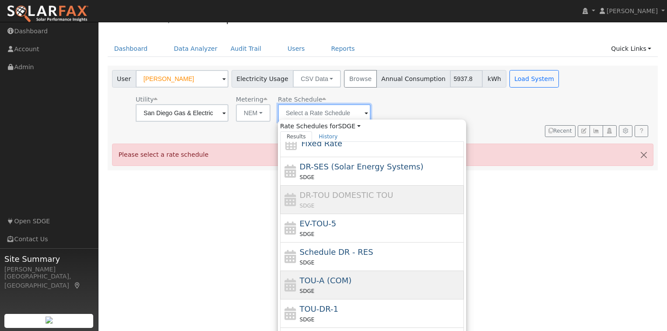
scroll to position [35, 0]
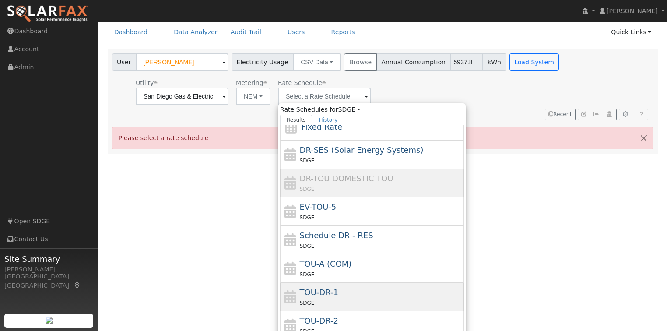
click at [343, 295] on div "TOU-DR-1 SDGE" at bounding box center [381, 296] width 162 height 21
type input "TOU-DR-1"
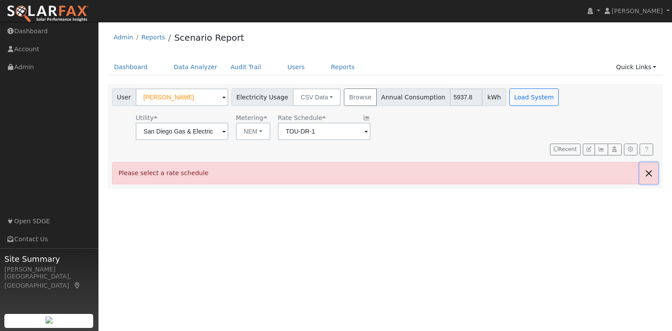
click at [648, 162] on button "button" at bounding box center [649, 172] width 18 height 21
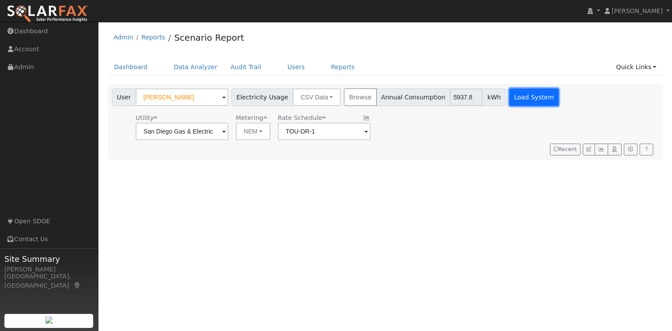
click at [509, 96] on button "Load System" at bounding box center [534, 97] width 50 height 18
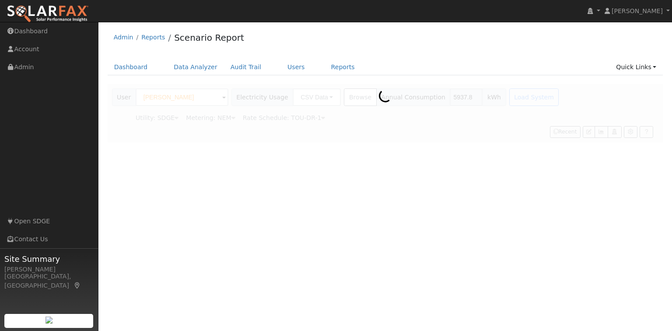
click at [361, 116] on div at bounding box center [386, 113] width 556 height 58
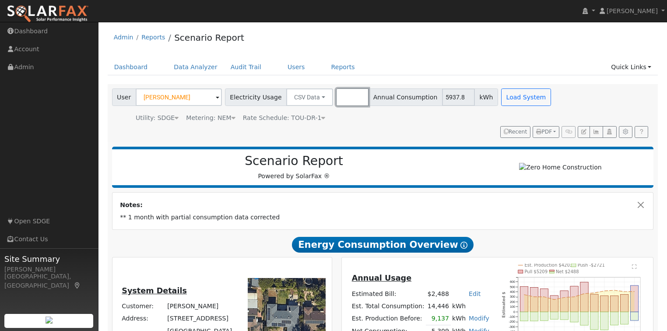
click at [336, 98] on button "Browse" at bounding box center [352, 97] width 32 height 18
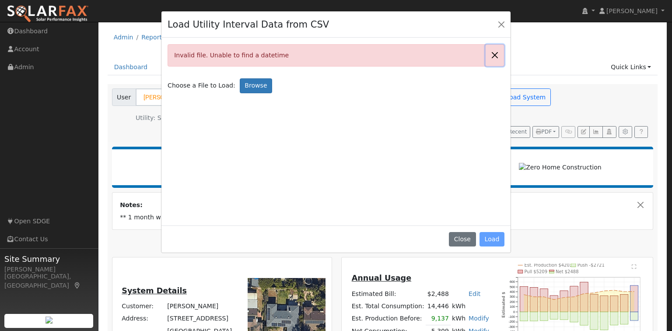
click at [498, 57] on button "Close" at bounding box center [495, 55] width 18 height 21
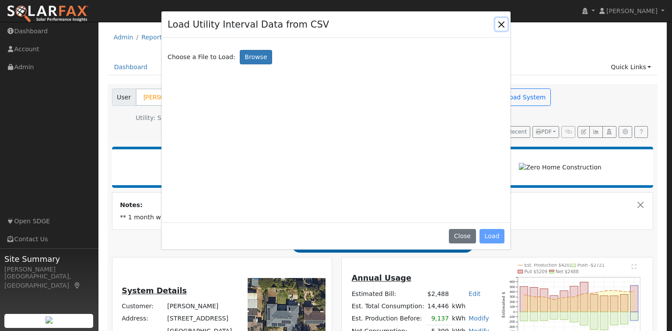
click at [501, 24] on button "Close" at bounding box center [501, 24] width 12 height 12
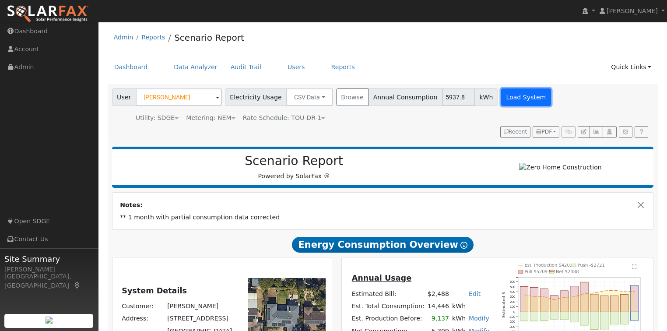
click at [505, 91] on button "Load System" at bounding box center [526, 97] width 50 height 18
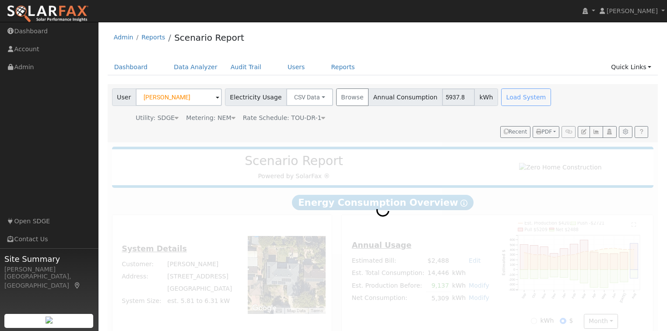
radio input "true"
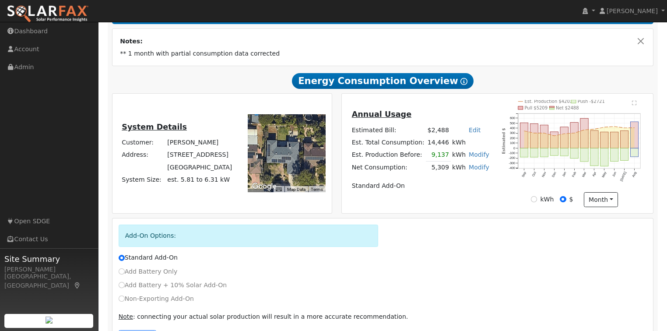
scroll to position [199, 0]
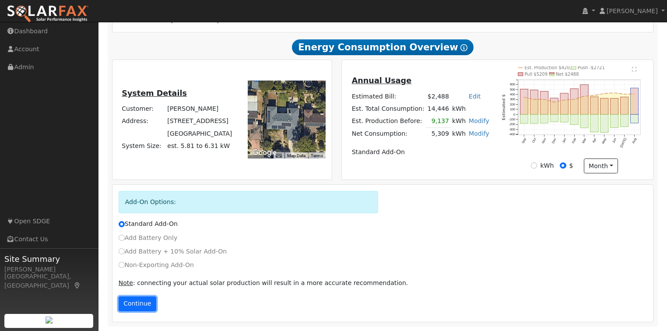
click at [142, 299] on button "Continue" at bounding box center [138, 303] width 38 height 15
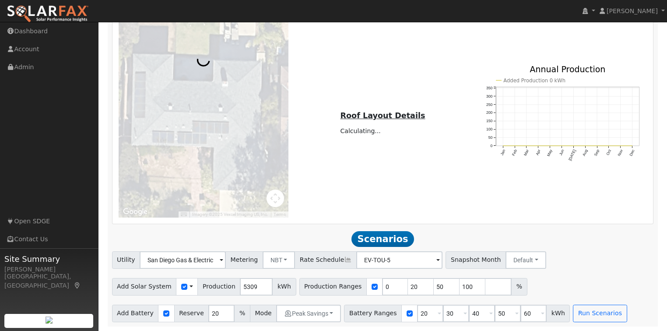
scroll to position [664, 0]
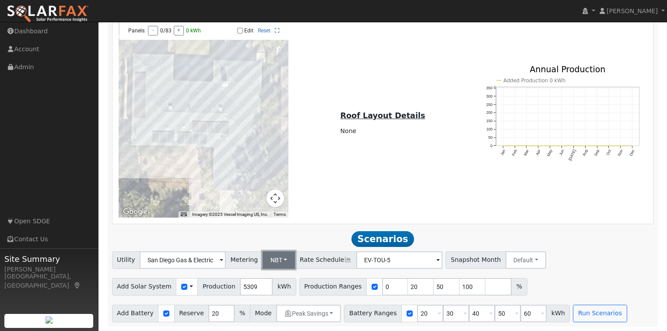
click at [268, 256] on button "NBT" at bounding box center [279, 260] width 33 height 18
click at [273, 277] on link "NEM" at bounding box center [286, 279] width 61 height 12
click at [518, 254] on button "Default" at bounding box center [527, 260] width 41 height 18
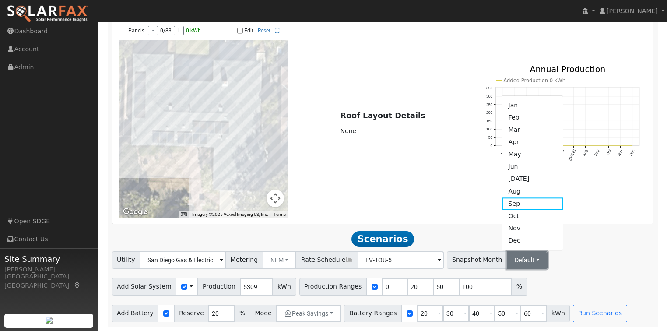
click at [518, 254] on button "Default" at bounding box center [527, 260] width 41 height 18
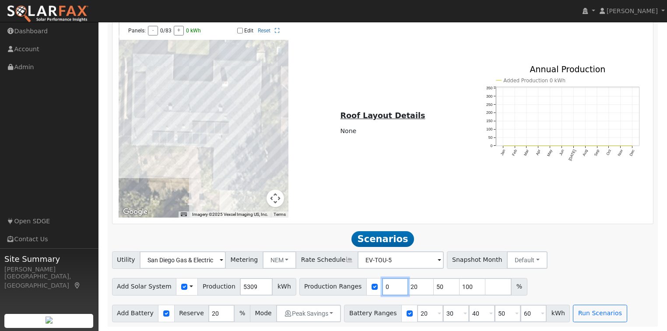
drag, startPoint x: 375, startPoint y: 287, endPoint x: 366, endPoint y: 289, distance: 9.4
click at [382, 289] on input "0" at bounding box center [395, 287] width 26 height 18
type input "10"
type input "5"
type input "100"
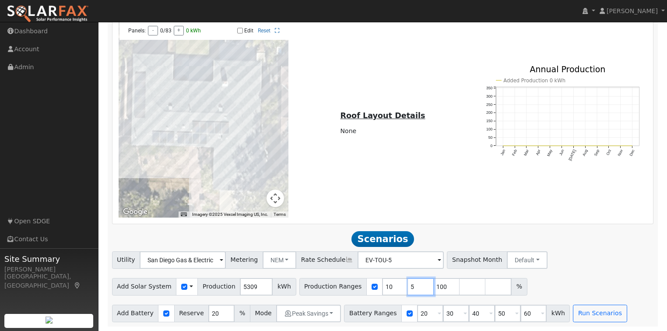
type input "100"
type input "1"
drag, startPoint x: 369, startPoint y: 287, endPoint x: 363, endPoint y: 288, distance: 6.3
click at [363, 288] on div "Production Ranges 10 %" at bounding box center [374, 287] width 151 height 18
click at [452, 280] on div "Add Solar System Use CSV Data Production 5309 kWh Production Ranges %" at bounding box center [382, 285] width 545 height 21
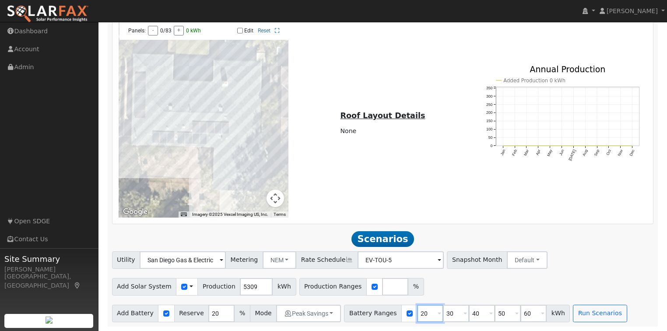
drag, startPoint x: 415, startPoint y: 315, endPoint x: 405, endPoint y: 315, distance: 10.1
click at [417, 315] on input "20" at bounding box center [430, 314] width 26 height 18
type input "10"
drag, startPoint x: 446, startPoint y: 312, endPoint x: 423, endPoint y: 313, distance: 23.6
click at [423, 313] on div "Battery Ranges 10 Overrides Reserve % Mode None None Self Consumption Peak Savi…" at bounding box center [457, 314] width 226 height 18
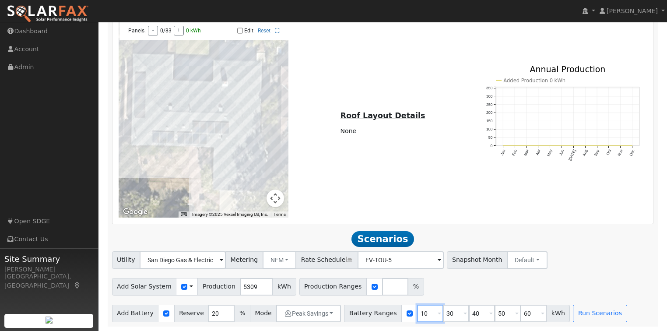
click at [417, 312] on input "10" at bounding box center [430, 314] width 26 height 18
drag, startPoint x: 431, startPoint y: 313, endPoint x: 436, endPoint y: 312, distance: 5.3
click at [443, 312] on input "30" at bounding box center [456, 314] width 26 height 18
type input "15"
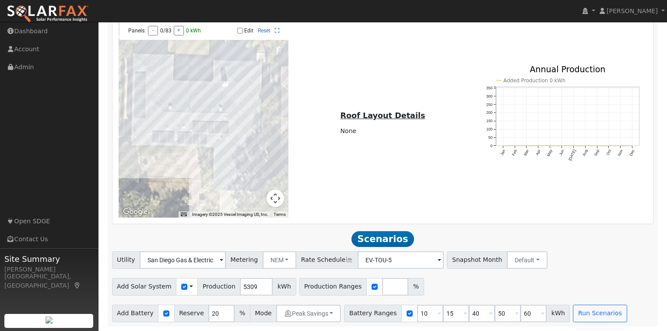
click at [484, 287] on div "Add Solar System Use CSV Data Production 5309 kWh Production Ranges %" at bounding box center [382, 285] width 545 height 21
drag, startPoint x: 455, startPoint y: 310, endPoint x: 462, endPoint y: 312, distance: 7.8
click at [469, 312] on input "40" at bounding box center [482, 314] width 26 height 18
type input "20"
drag, startPoint x: 482, startPoint y: 313, endPoint x: 490, endPoint y: 310, distance: 7.9
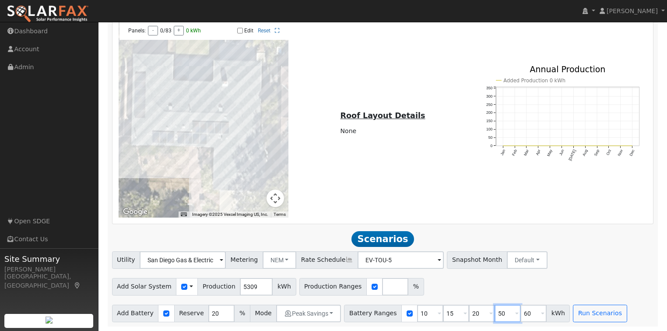
click at [494, 310] on input "50" at bounding box center [507, 314] width 26 height 18
type input "25"
drag, startPoint x: 508, startPoint y: 311, endPoint x: 514, endPoint y: 311, distance: 6.1
click at [520, 311] on input "60" at bounding box center [533, 314] width 26 height 18
type input "30"
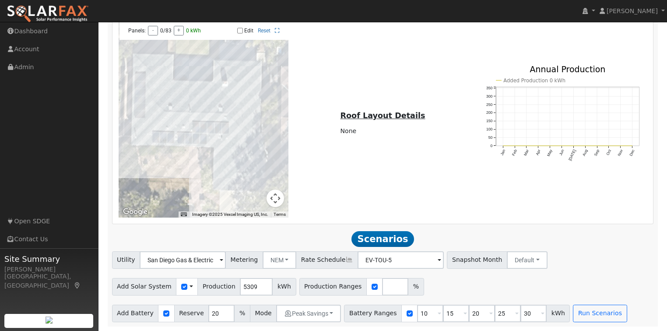
click at [581, 246] on h2 "Scenarios Scenario" at bounding box center [383, 239] width 542 height 16
drag, startPoint x: 431, startPoint y: 314, endPoint x: 437, endPoint y: 311, distance: 7.2
click at [443, 311] on input "15" at bounding box center [456, 314] width 26 height 18
drag, startPoint x: 481, startPoint y: 313, endPoint x: 490, endPoint y: 312, distance: 8.4
click at [494, 312] on input "25" at bounding box center [507, 314] width 26 height 18
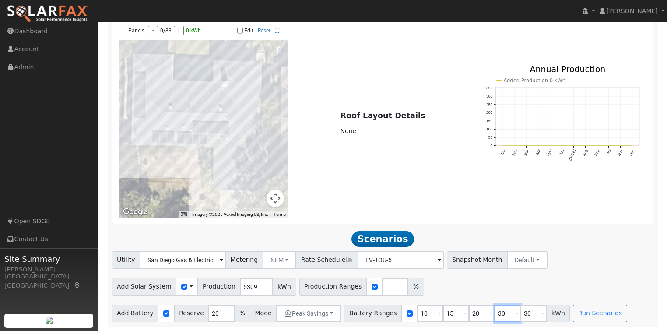
type input "30"
drag, startPoint x: 508, startPoint y: 313, endPoint x: 515, endPoint y: 313, distance: 7.0
click at [520, 313] on input "30" at bounding box center [533, 314] width 26 height 18
type input "40"
click at [382, 284] on input "number" at bounding box center [395, 287] width 26 height 18
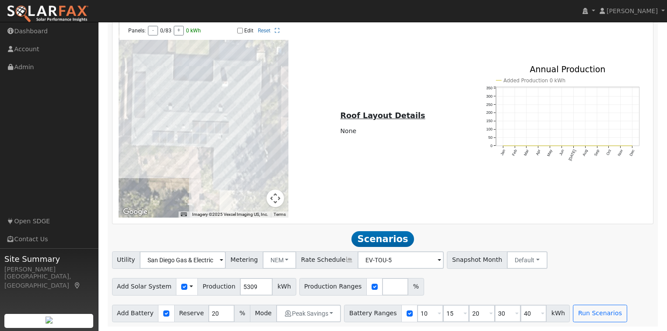
click at [189, 286] on span at bounding box center [191, 286] width 4 height 9
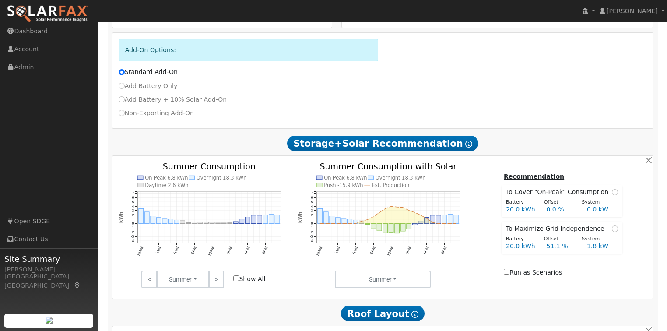
scroll to position [384, 0]
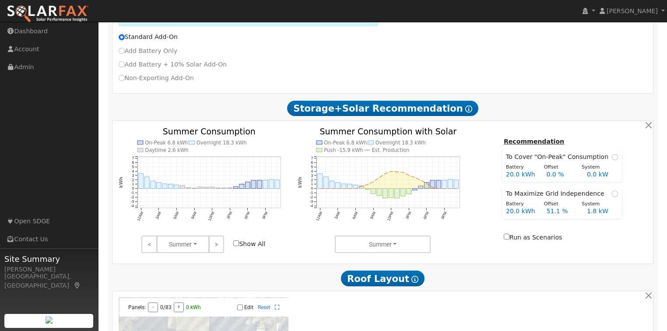
click at [237, 245] on input "Show All" at bounding box center [236, 243] width 6 height 6
checkbox input "true"
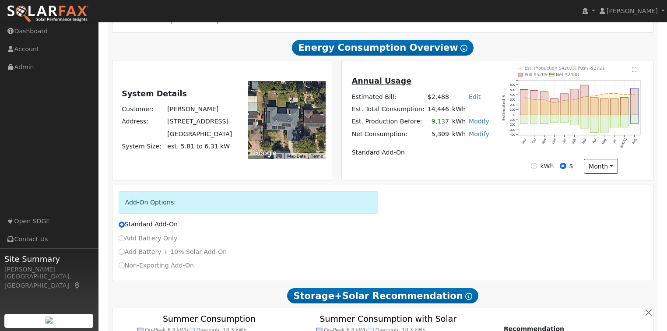
scroll to position [174, 0]
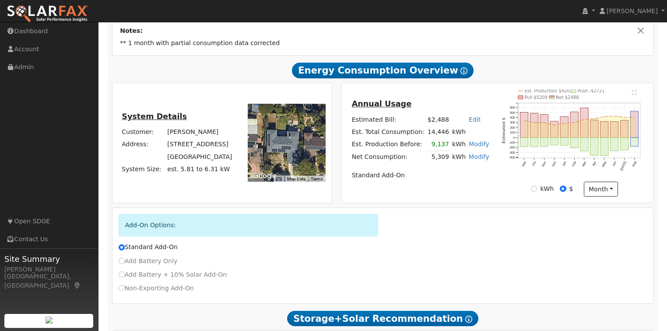
click at [473, 159] on link "Modify" at bounding box center [479, 156] width 21 height 7
click at [438, 212] on link "Add Electric Vehicle" at bounding box center [427, 208] width 106 height 12
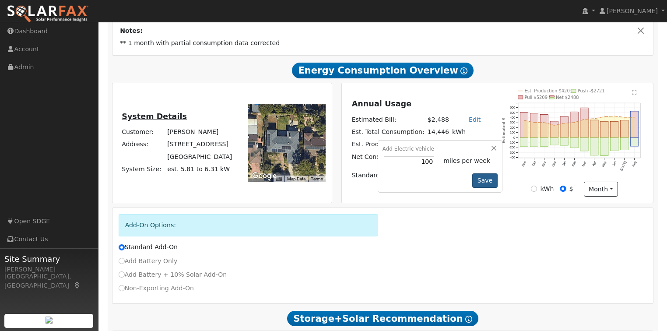
type input "100"
click at [476, 184] on button "Save" at bounding box center [484, 180] width 25 height 15
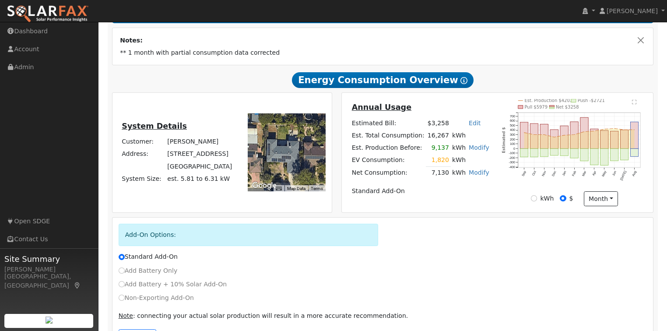
scroll to position [199, 0]
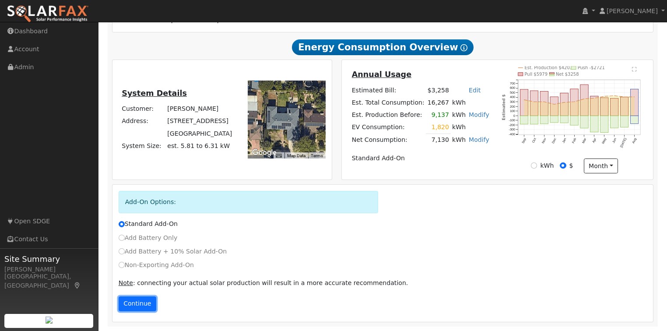
click at [133, 305] on button "Continue" at bounding box center [138, 303] width 38 height 15
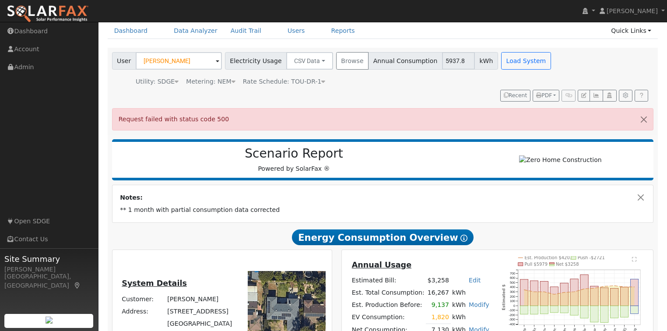
scroll to position [35, 0]
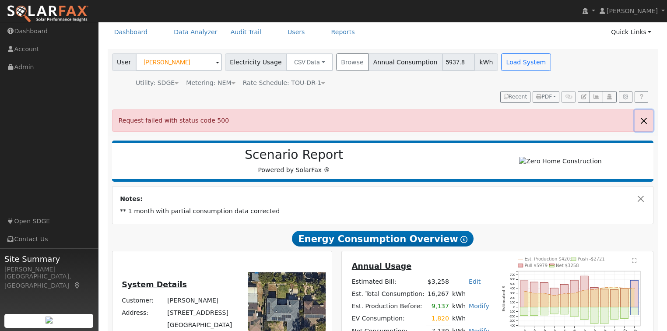
click at [646, 121] on button "button" at bounding box center [643, 120] width 18 height 21
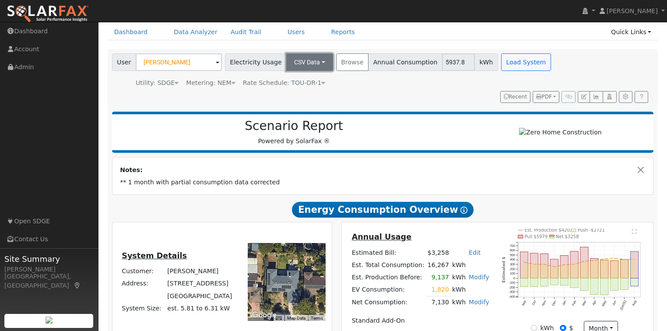
click at [308, 63] on button "CSV Data" at bounding box center [309, 62] width 47 height 18
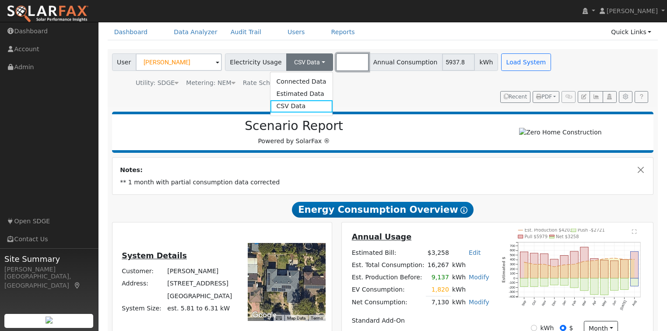
click at [336, 64] on button "Browse" at bounding box center [352, 62] width 32 height 18
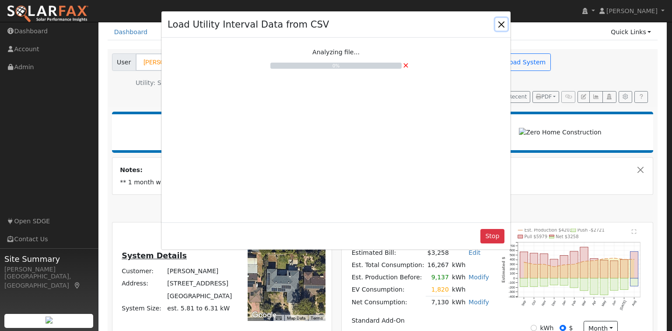
click at [500, 24] on button "Close" at bounding box center [501, 24] width 12 height 12
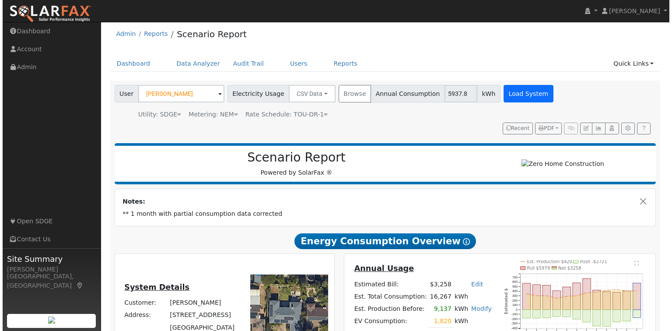
scroll to position [0, 0]
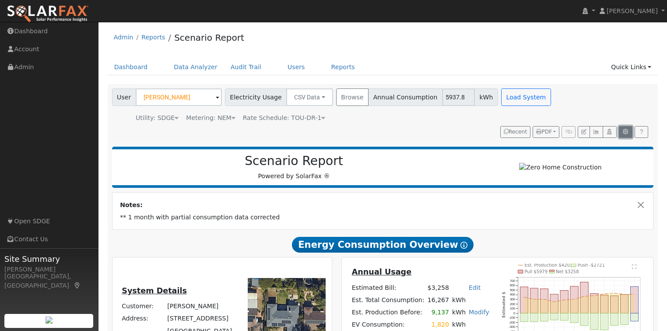
click at [627, 135] on button "button" at bounding box center [626, 132] width 14 height 12
type input "0"
type input "20"
type input "50"
type input "100"
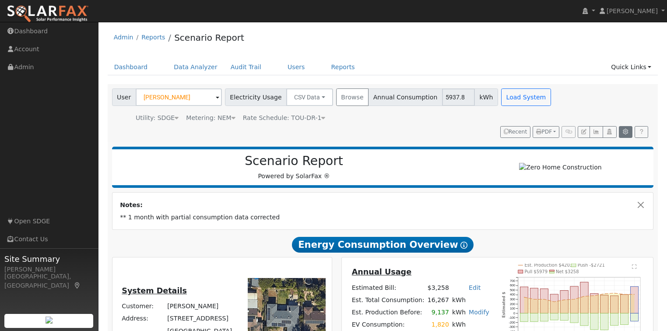
type input "20"
type input "30"
type input "40"
type input "50"
type input "60"
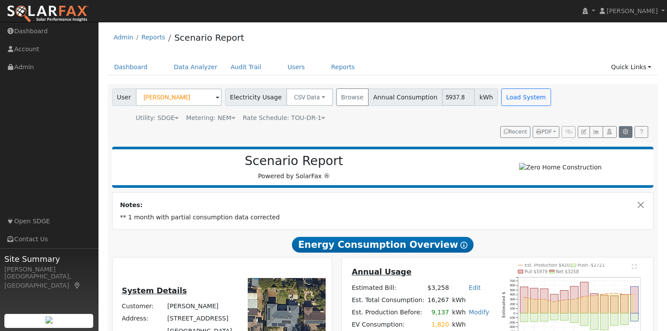
type input "20"
type input "22.8"
type input "40"
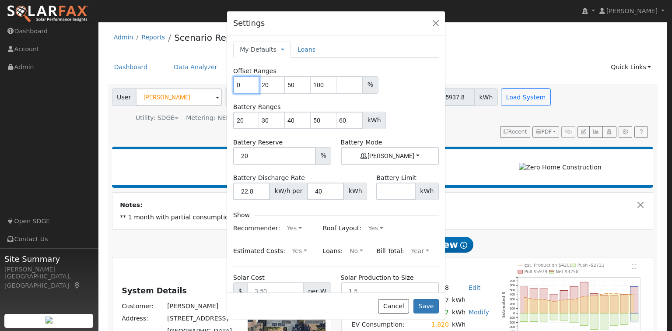
drag, startPoint x: 240, startPoint y: 82, endPoint x: 235, endPoint y: 84, distance: 5.8
click at [235, 84] on input "0" at bounding box center [246, 85] width 26 height 18
click at [269, 82] on input "20" at bounding box center [272, 85] width 26 height 18
type input "25"
drag, startPoint x: 315, startPoint y: 82, endPoint x: 323, endPoint y: 81, distance: 8.5
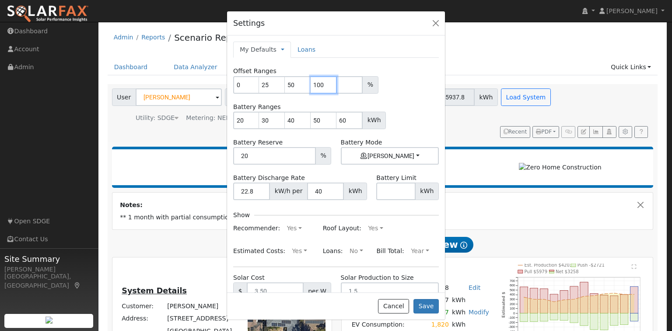
click at [323, 81] on input "100" at bounding box center [324, 85] width 26 height 18
type input "75"
drag, startPoint x: 243, startPoint y: 117, endPoint x: 236, endPoint y: 119, distance: 6.8
click at [236, 119] on input "20" at bounding box center [246, 121] width 26 height 18
type input "10"
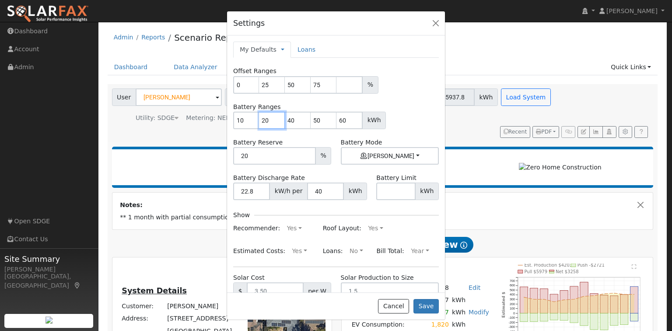
type input "20"
type input "30"
type input "40"
drag, startPoint x: 345, startPoint y: 120, endPoint x: 339, endPoint y: 120, distance: 5.7
click at [339, 120] on input "60" at bounding box center [349, 121] width 26 height 18
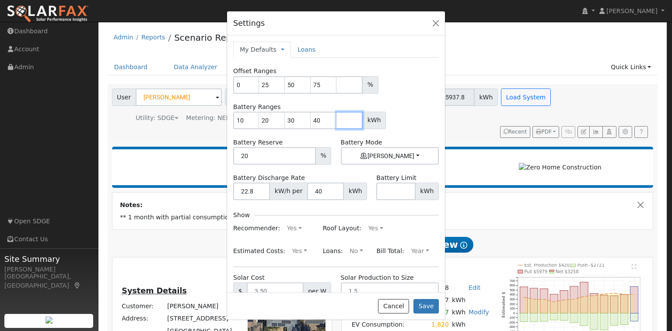
scroll to position [35, 0]
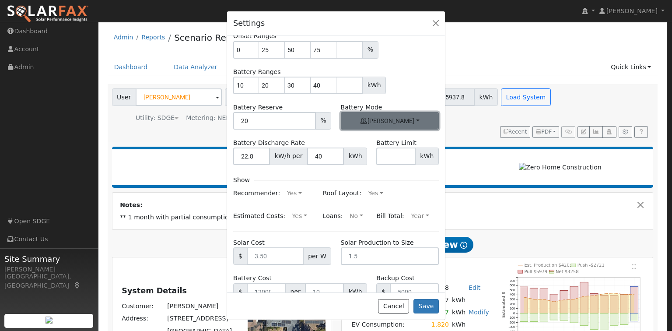
click at [403, 127] on button "[PERSON_NAME]" at bounding box center [390, 121] width 98 height 18
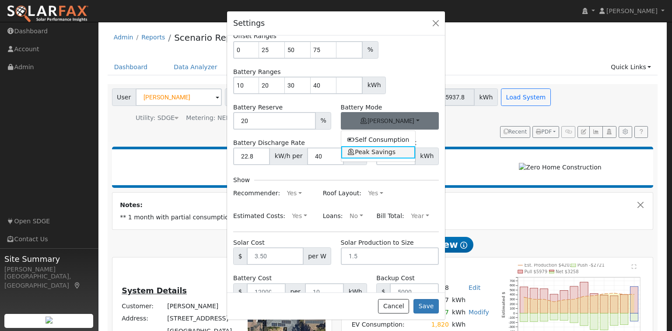
click at [368, 151] on link "Peak Savings" at bounding box center [378, 152] width 74 height 12
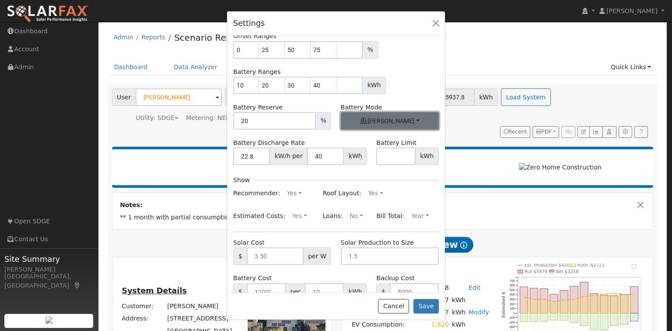
click at [400, 116] on button "[PERSON_NAME]" at bounding box center [390, 121] width 98 height 18
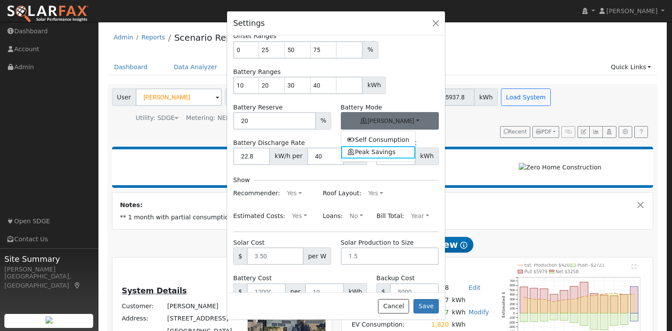
click at [307, 138] on div "Battery Discharge Rate 22.8 kW/h per 40 kWh" at bounding box center [300, 151] width 143 height 27
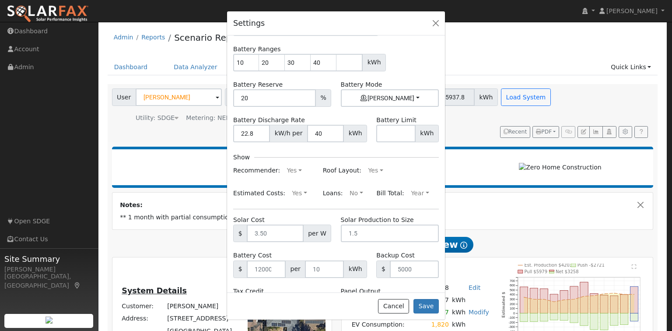
scroll to position [70, 0]
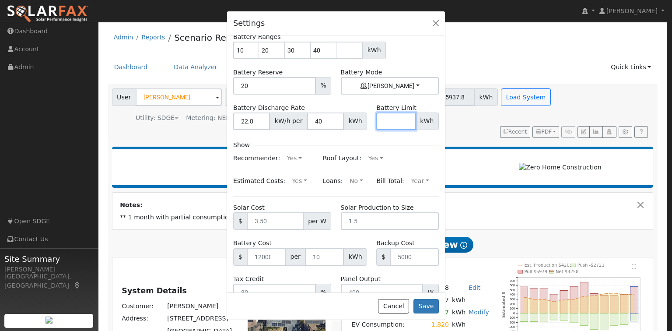
click at [395, 121] on input "number" at bounding box center [395, 121] width 39 height 18
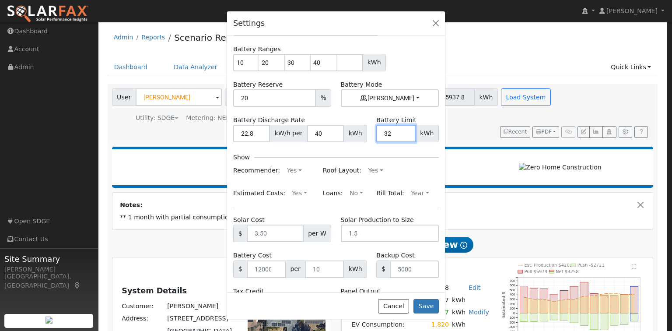
type input "32"
click at [428, 172] on div "Roof Layout: Yes Yes No" at bounding box center [380, 171] width 125 height 14
drag, startPoint x: 390, startPoint y: 138, endPoint x: 376, endPoint y: 134, distance: 14.9
click at [376, 134] on input "32" at bounding box center [395, 134] width 39 height 18
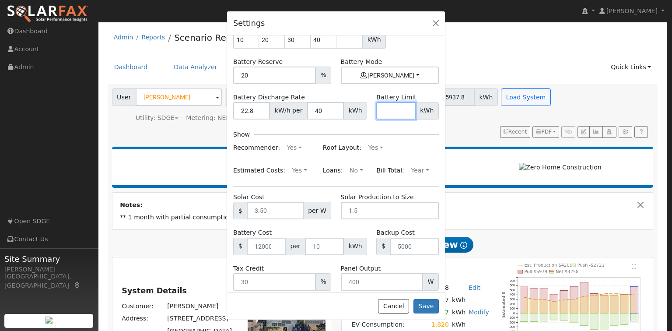
scroll to position [93, 0]
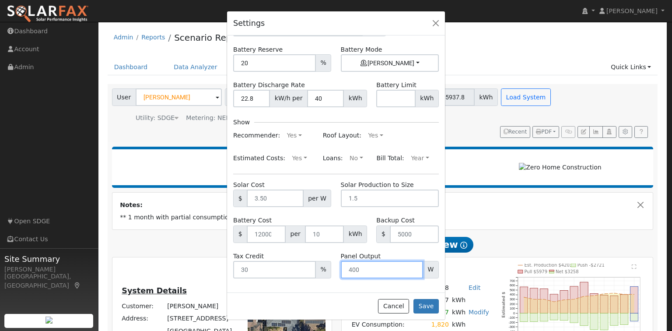
drag, startPoint x: 349, startPoint y: 268, endPoint x: 357, endPoint y: 266, distance: 8.1
click at [357, 266] on input "number" at bounding box center [382, 270] width 82 height 18
click at [357, 271] on input "number" at bounding box center [382, 270] width 82 height 18
click at [408, 267] on input "1" at bounding box center [382, 270] width 82 height 18
click at [408, 267] on input "2" at bounding box center [382, 270] width 82 height 18
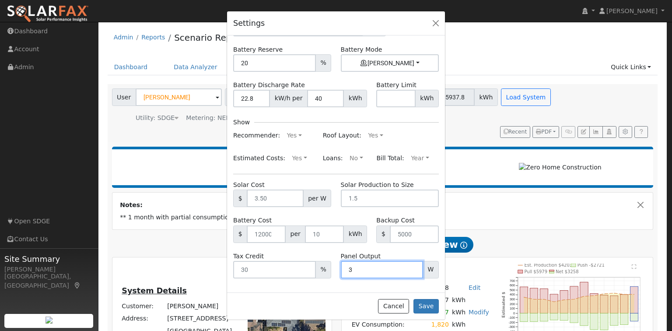
click at [408, 267] on input "3" at bounding box center [382, 270] width 82 height 18
click at [408, 267] on input "4" at bounding box center [382, 270] width 82 height 18
click at [408, 267] on input "5" at bounding box center [382, 270] width 82 height 18
drag, startPoint x: 352, startPoint y: 271, endPoint x: 332, endPoint y: 271, distance: 20.1
click at [332, 271] on div "Tax Credit % Panel Output 5 W" at bounding box center [336, 265] width 215 height 27
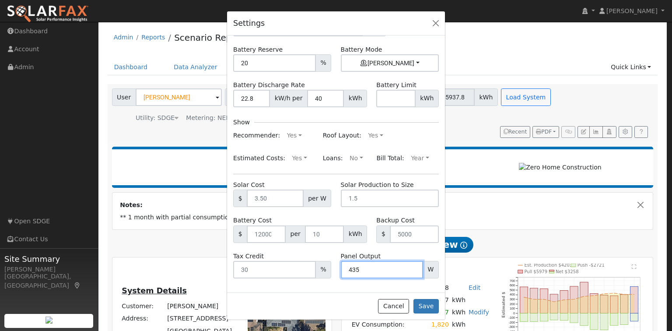
type input "435"
click at [312, 176] on form "Offset Ranges 0 25 50 75 % Battery Ranges 10 20 30 40 kWh Battery Reserve 20 % …" at bounding box center [336, 126] width 206 height 304
click at [431, 268] on span "W" at bounding box center [431, 270] width 16 height 18
click at [428, 309] on button "Save" at bounding box center [426, 306] width 25 height 15
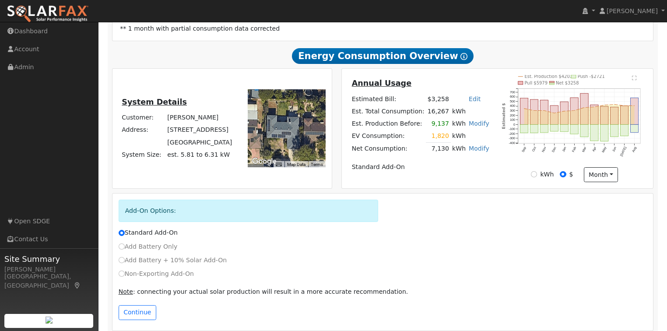
scroll to position [199, 0]
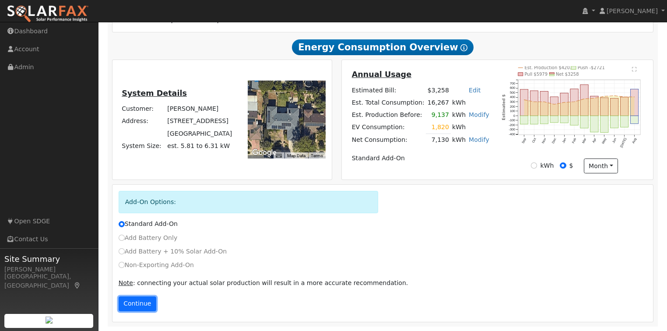
click at [131, 302] on button "Continue" at bounding box center [138, 303] width 38 height 15
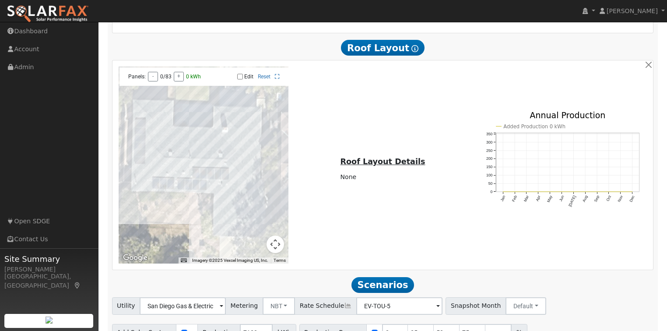
scroll to position [664, 0]
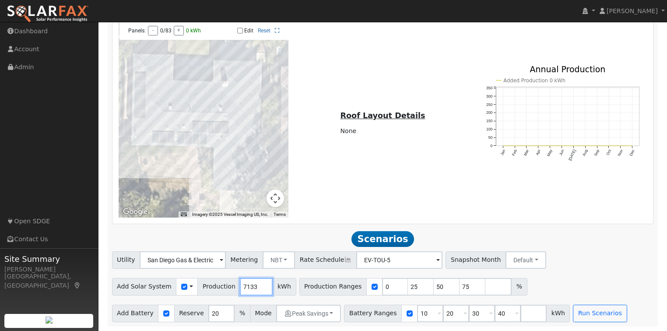
click at [254, 286] on input "7133" at bounding box center [256, 287] width 33 height 18
drag, startPoint x: 246, startPoint y: 285, endPoint x: 216, endPoint y: 284, distance: 30.7
click at [216, 284] on div "Add Solar System Use CSV Data Production 7133 kWh" at bounding box center [204, 287] width 184 height 18
click at [461, 210] on div "To navigate the map with touch gestures double-tap and hold your finger on the …" at bounding box center [383, 119] width 538 height 197
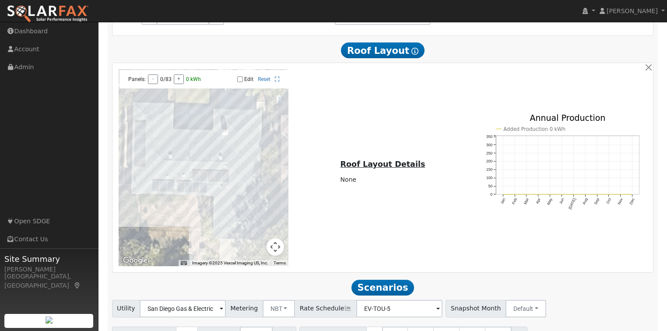
scroll to position [629, 0]
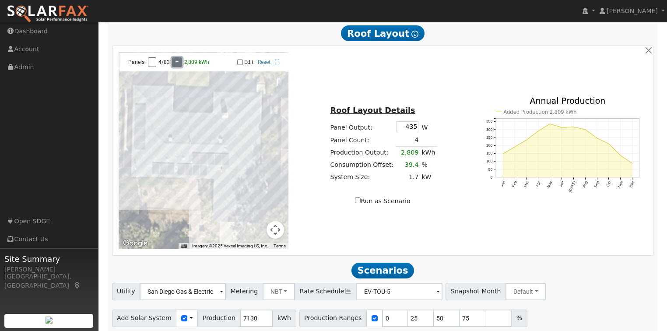
click at [179, 67] on button "+" at bounding box center [177, 62] width 10 height 10
click at [173, 67] on button "+" at bounding box center [177, 62] width 10 height 10
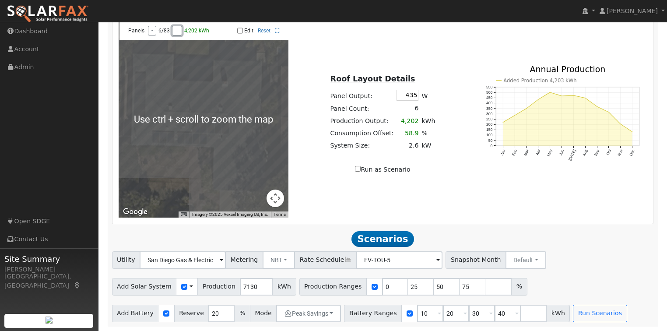
scroll to position [664, 0]
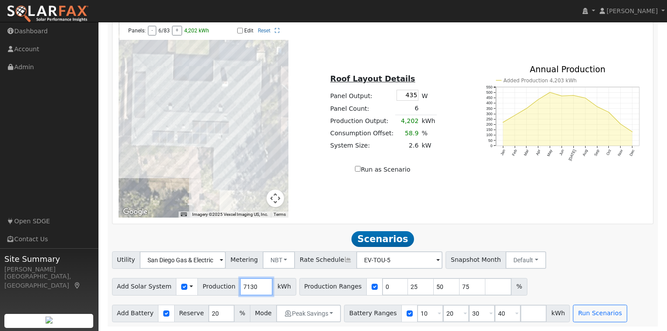
drag, startPoint x: 249, startPoint y: 287, endPoint x: 229, endPoint y: 288, distance: 19.7
click at [229, 288] on div "Add Solar System Use CSV Data Production 7130 kWh" at bounding box center [204, 287] width 184 height 18
type input "4046"
click at [352, 197] on div "To navigate the map with touch gestures double-tap and hold your finger on the …" at bounding box center [383, 119] width 538 height 197
drag, startPoint x: 578, startPoint y: 319, endPoint x: 601, endPoint y: 260, distance: 63.2
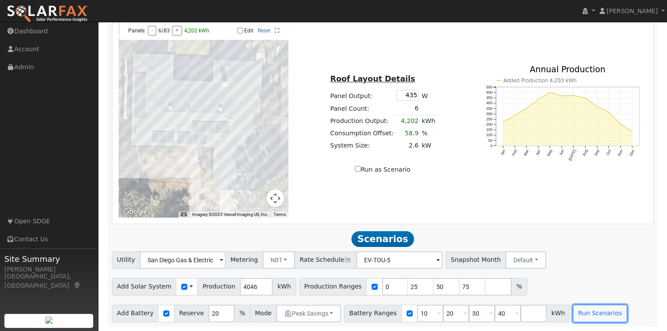
click at [601, 261] on div "Utility San Diego Gas & Electric Metering NBT NEM NBT Rate Schedule EV-TOU-5 - …" at bounding box center [382, 286] width 551 height 71
drag, startPoint x: 424, startPoint y: 286, endPoint x: 417, endPoint y: 286, distance: 6.1
click at [434, 286] on input "50" at bounding box center [447, 287] width 26 height 18
type input "60"
click at [459, 287] on input "75" at bounding box center [472, 287] width 26 height 18
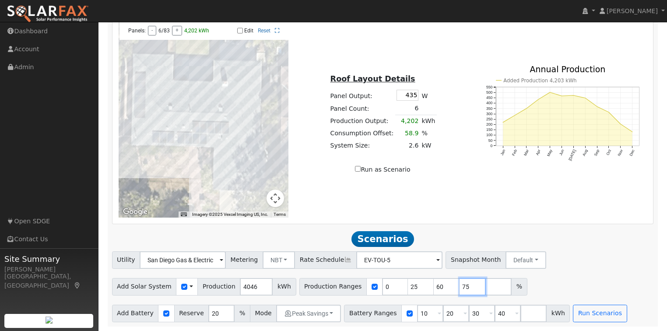
drag, startPoint x: 452, startPoint y: 287, endPoint x: 442, endPoint y: 287, distance: 10.9
click at [459, 287] on input "75" at bounding box center [472, 287] width 26 height 18
drag, startPoint x: 399, startPoint y: 287, endPoint x: 394, endPoint y: 287, distance: 4.8
click at [408, 287] on input "25" at bounding box center [421, 287] width 26 height 18
type input "30"
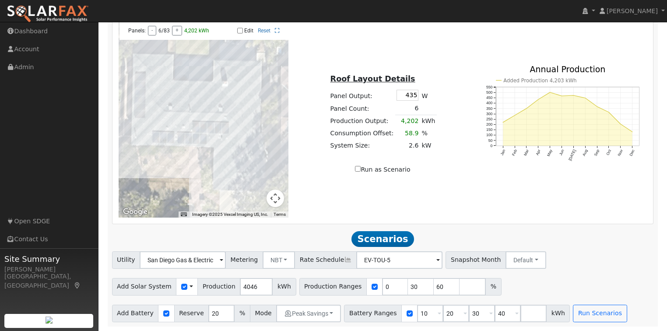
click at [562, 278] on div "Add Solar System Use CSV Data Production 4046 kWh Production Ranges 0 30 60 %" at bounding box center [382, 285] width 545 height 21
click at [595, 318] on button "Run Scenarios" at bounding box center [600, 314] width 54 height 18
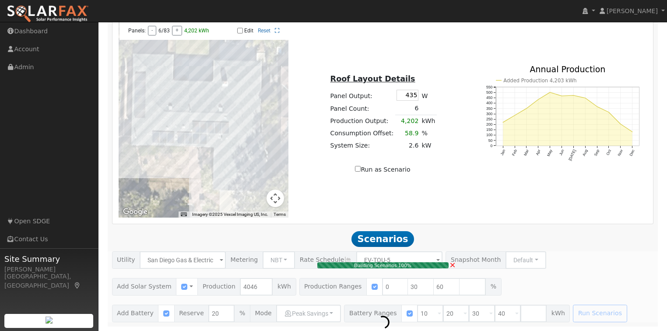
type input "0.0"
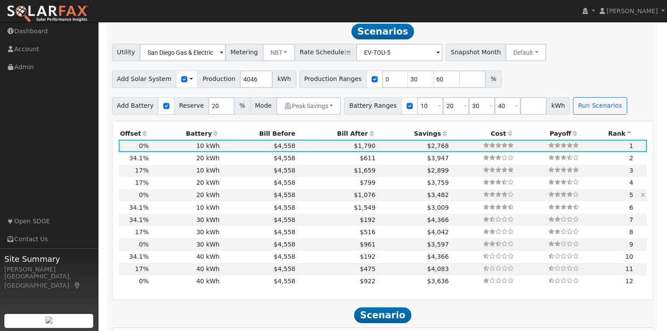
scroll to position [833, 0]
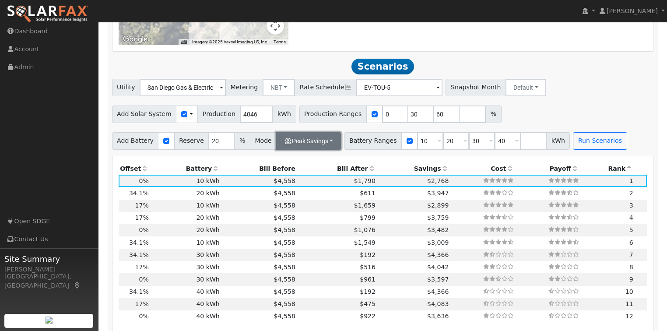
click at [322, 146] on button "Peak Savings" at bounding box center [308, 141] width 65 height 18
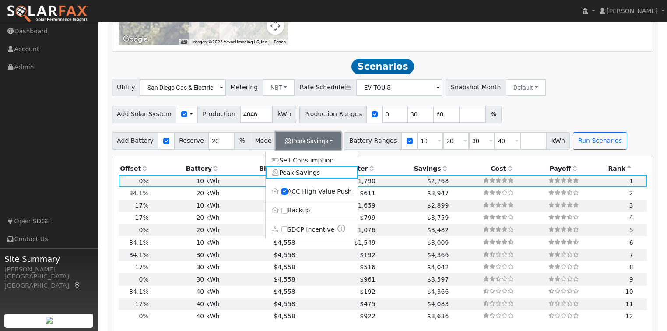
click at [313, 146] on button "Peak Savings" at bounding box center [308, 141] width 65 height 18
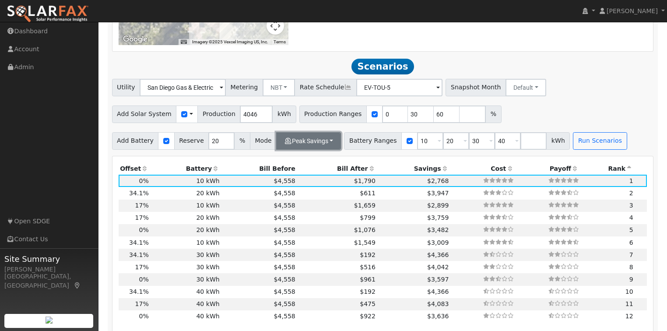
click at [313, 146] on button "Peak Savings" at bounding box center [308, 141] width 65 height 18
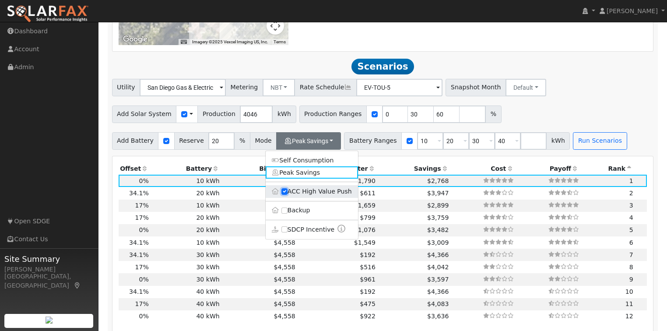
click at [284, 194] on input "ACC High Value Push" at bounding box center [284, 191] width 6 height 6
checkbox input "false"
click at [314, 148] on button "Peak Savings" at bounding box center [308, 141] width 65 height 18
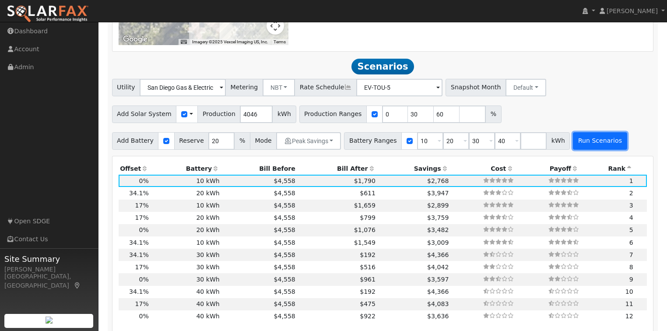
click at [573, 147] on button "Run Scenarios" at bounding box center [600, 141] width 54 height 18
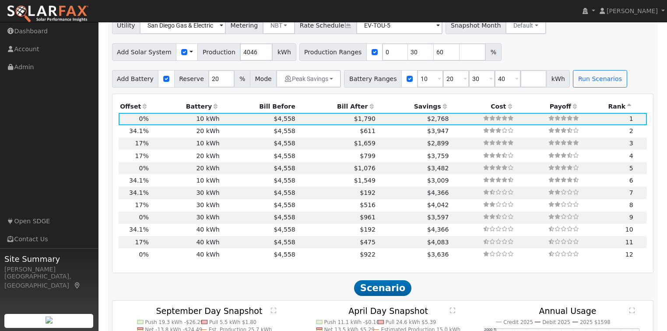
scroll to position [875, 0]
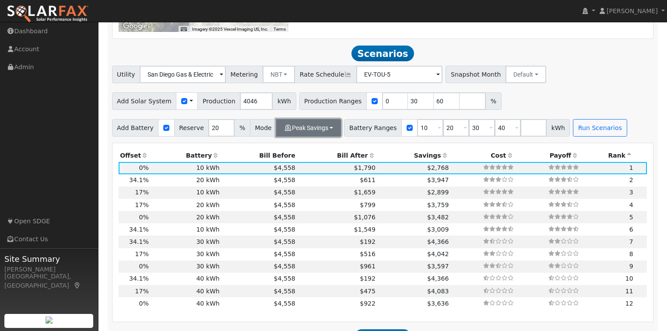
click at [316, 130] on button "Peak Savings" at bounding box center [308, 128] width 65 height 18
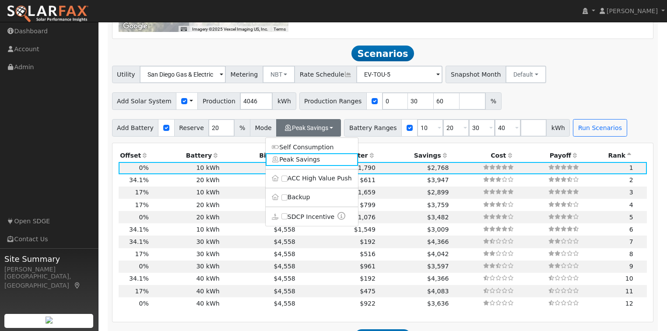
click at [308, 149] on link "Self Consumption" at bounding box center [312, 147] width 92 height 12
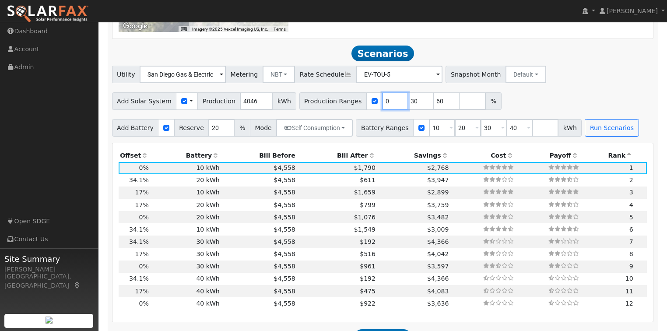
drag, startPoint x: 378, startPoint y: 110, endPoint x: 358, endPoint y: 109, distance: 20.6
click at [358, 109] on div "Production Ranges 0 30 60 %" at bounding box center [400, 101] width 202 height 18
type input "30"
type input "60"
type input "30"
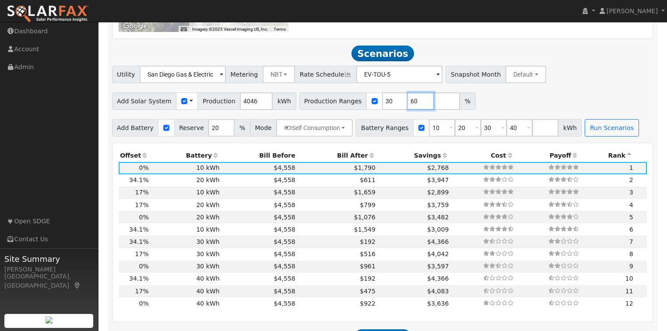
drag, startPoint x: 399, startPoint y: 105, endPoint x: 374, endPoint y: 103, distance: 25.0
click at [374, 103] on div "Production Ranges 30 60 %" at bounding box center [387, 101] width 176 height 18
click at [382, 104] on input "30" at bounding box center [395, 101] width 26 height 18
type input "3"
click at [371, 104] on input "checkbox" at bounding box center [374, 101] width 6 height 6
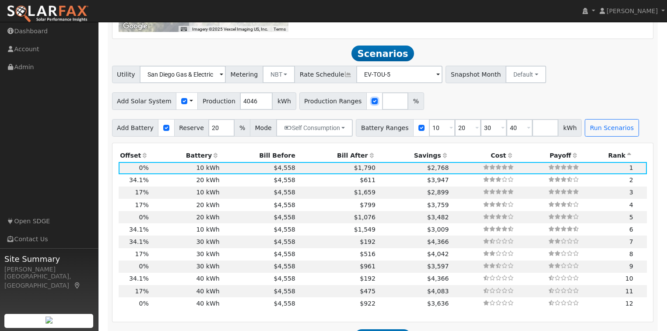
checkbox input "false"
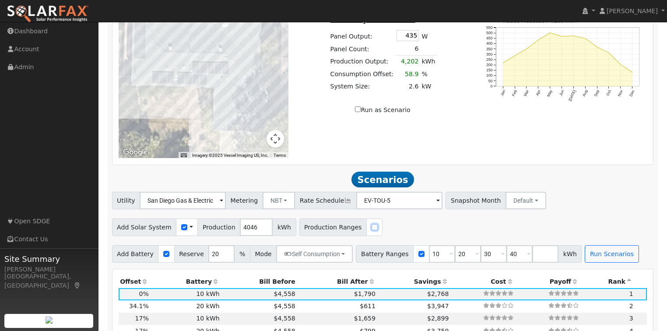
scroll to position [750, 0]
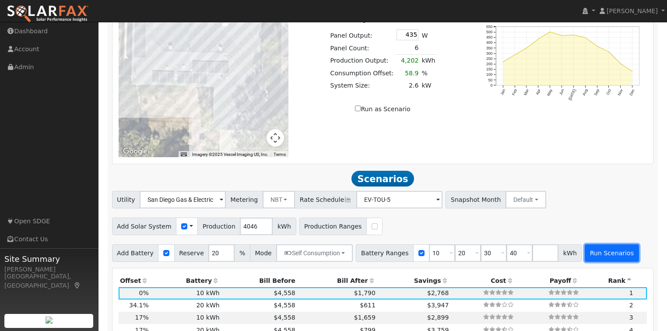
click at [585, 258] on button "Run Scenarios" at bounding box center [612, 253] width 54 height 18
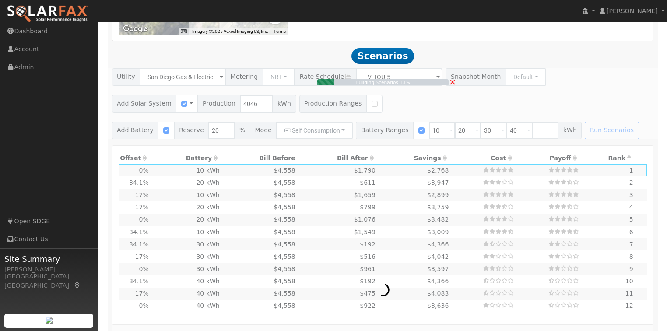
scroll to position [861, 0]
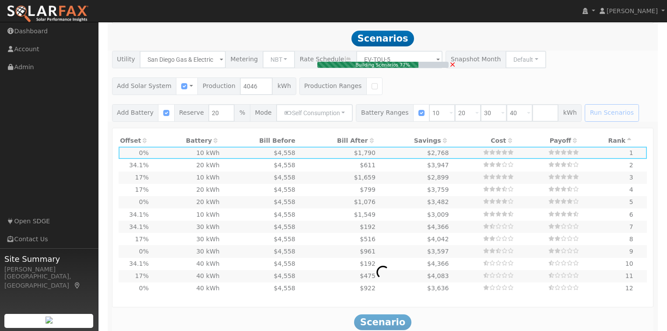
type input "2.7"
type input "$24,000"
type input "$10,032"
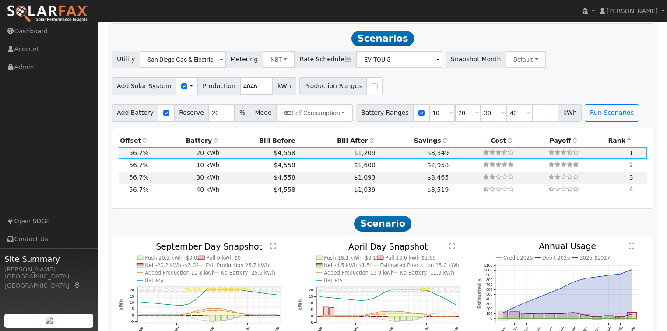
scroll to position [868, 0]
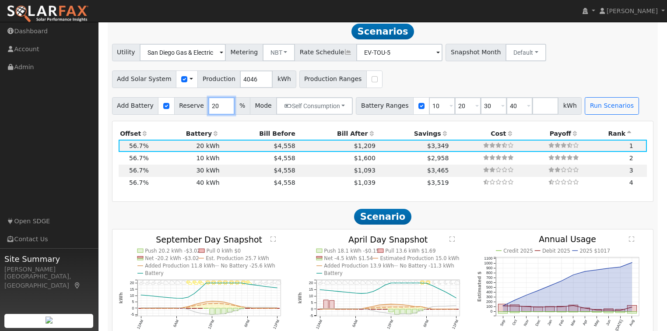
drag, startPoint x: 210, startPoint y: 109, endPoint x: 202, endPoint y: 108, distance: 7.9
click at [208, 108] on input "20" at bounding box center [221, 106] width 26 height 18
type input "50"
click at [585, 109] on button "Run Scenarios" at bounding box center [612, 106] width 54 height 18
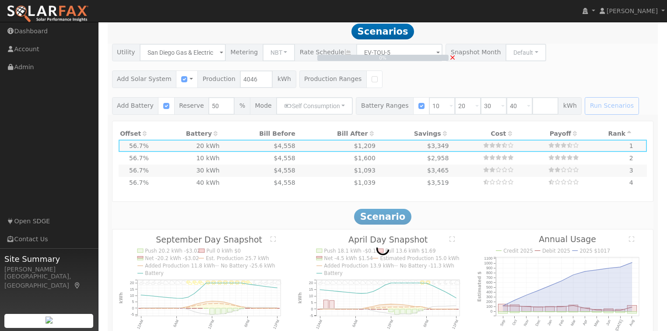
click at [452, 57] on span "×" at bounding box center [452, 57] width 7 height 9
click at [453, 60] on span "×" at bounding box center [452, 57] width 7 height 9
type input "$12,000"
type input "$6,432"
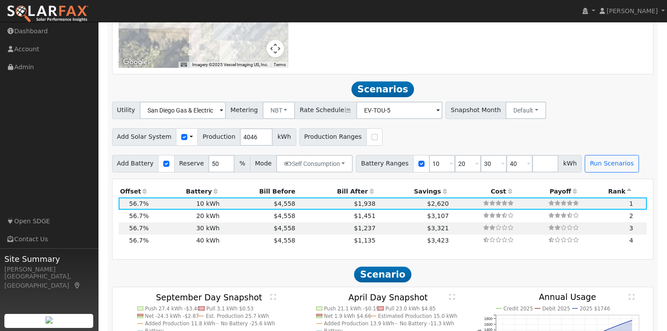
scroll to position [798, 0]
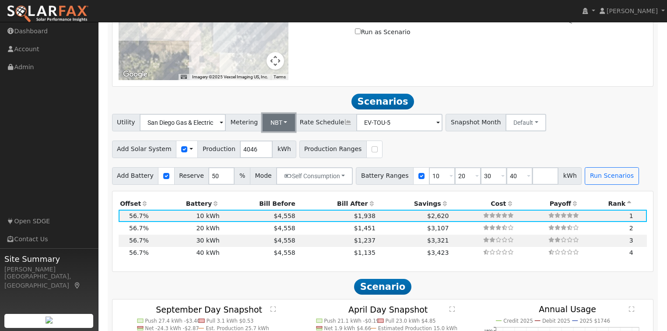
click at [273, 123] on button "NBT" at bounding box center [279, 123] width 33 height 18
click at [273, 142] on link "NEM" at bounding box center [286, 142] width 61 height 12
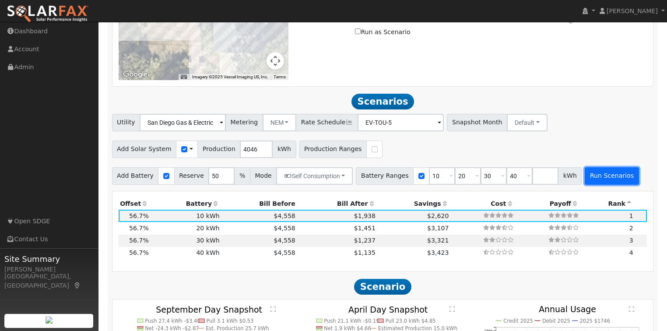
click at [585, 182] on button "Run Scenarios" at bounding box center [612, 176] width 54 height 18
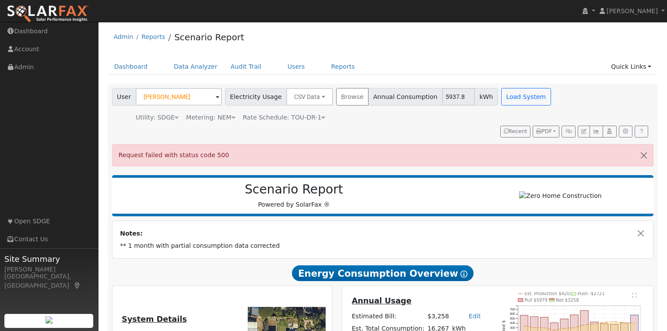
scroll to position [0, 0]
click at [644, 155] on button "button" at bounding box center [643, 155] width 18 height 21
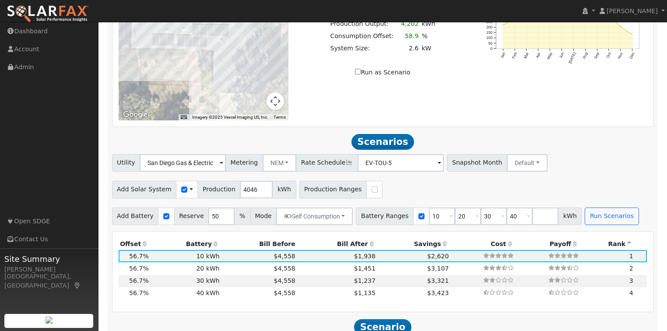
scroll to position [770, 0]
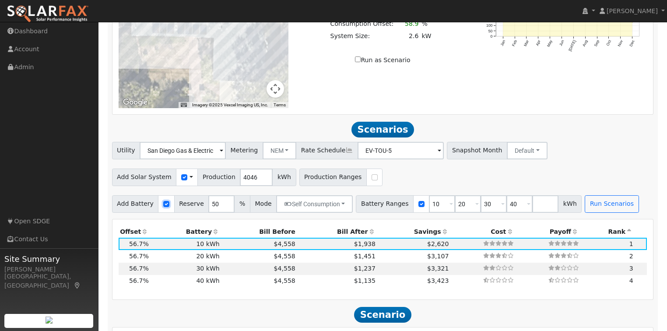
click at [163, 207] on input "checkbox" at bounding box center [166, 204] width 6 height 6
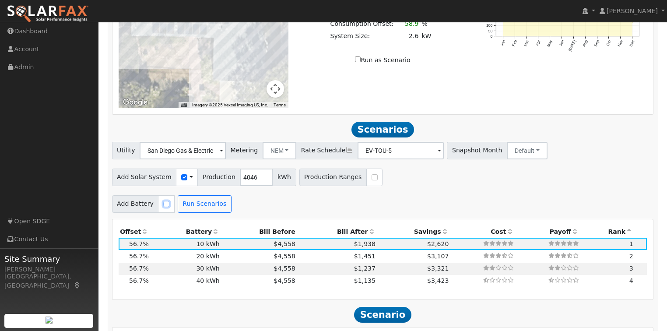
click at [163, 207] on input "checkbox" at bounding box center [166, 204] width 6 height 6
checkbox input "true"
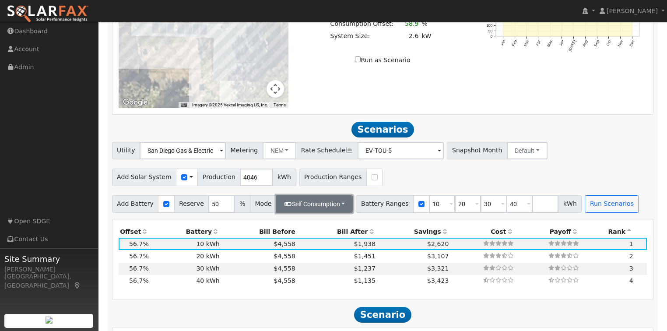
click at [314, 204] on button "Self Consumption" at bounding box center [314, 204] width 77 height 18
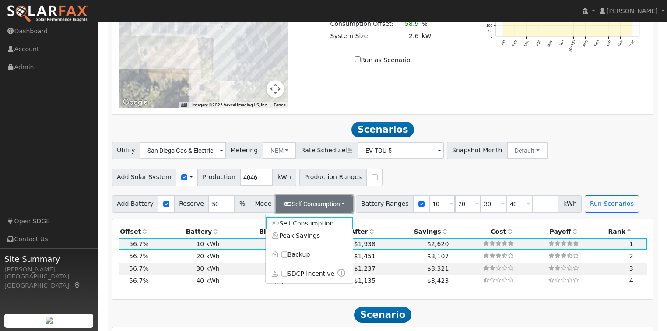
drag, startPoint x: 314, startPoint y: 204, endPoint x: 285, endPoint y: 299, distance: 99.8
click at [286, 298] on div "Scenario Report Powered by SolarFax ® Notes: ** 1 month with partial consumptio…" at bounding box center [383, 128] width 550 height 1512
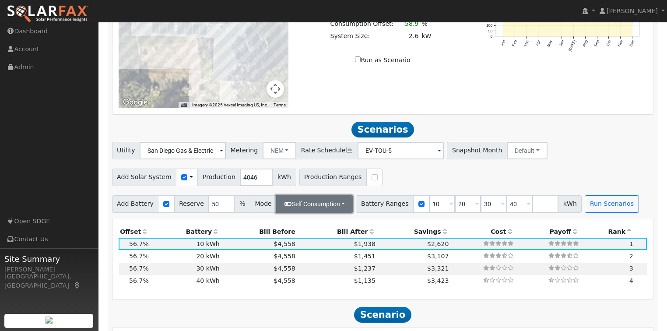
click at [319, 212] on button "Self Consumption" at bounding box center [314, 204] width 77 height 18
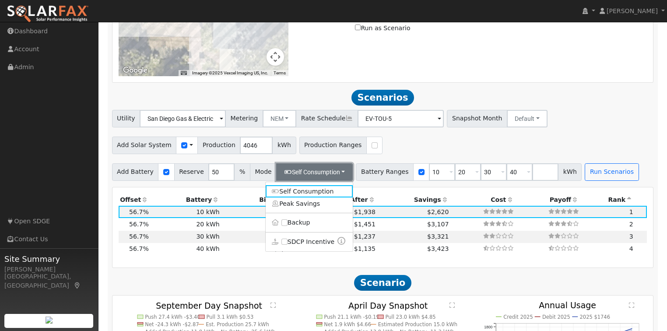
scroll to position [910, 0]
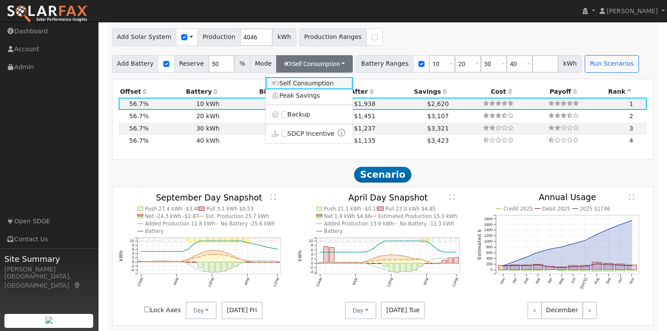
click at [294, 84] on link "Self Consumption" at bounding box center [309, 83] width 87 height 12
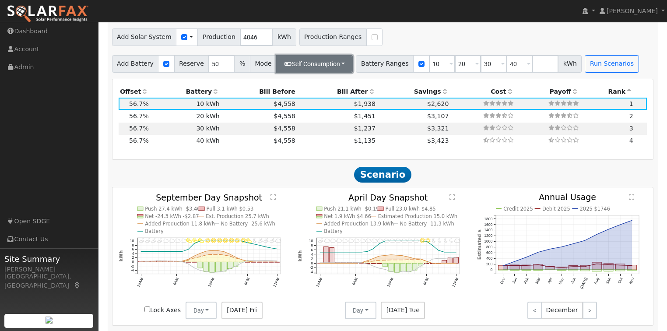
click at [301, 71] on button "Self Consumption" at bounding box center [314, 64] width 77 height 18
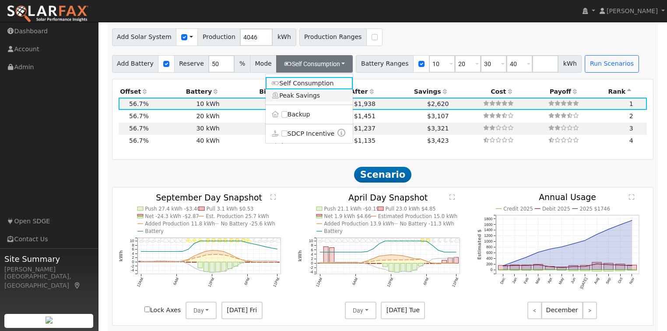
click at [306, 100] on link "Peak Savings" at bounding box center [309, 95] width 87 height 12
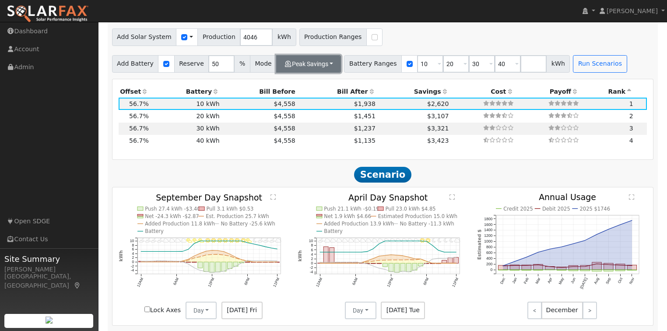
click at [305, 73] on button "Peak Savings" at bounding box center [308, 64] width 65 height 18
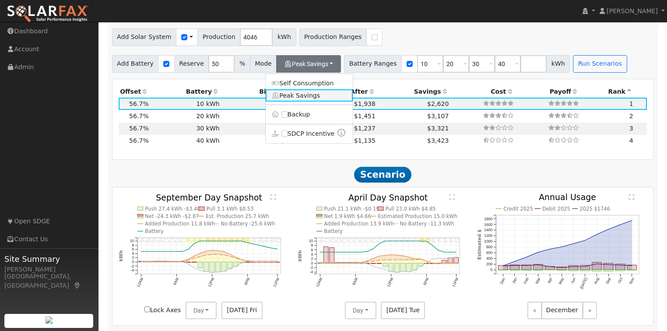
click at [308, 99] on link "Peak Savings" at bounding box center [309, 95] width 87 height 12
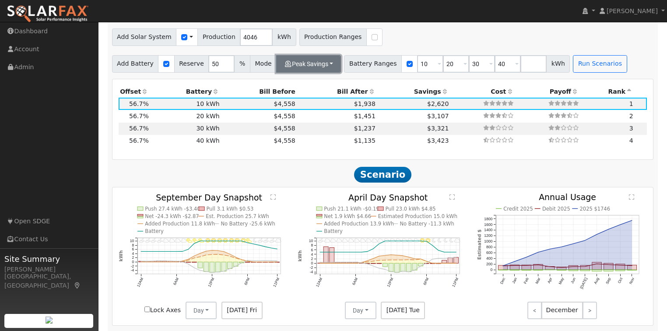
click at [315, 72] on button "Peak Savings" at bounding box center [308, 64] width 65 height 18
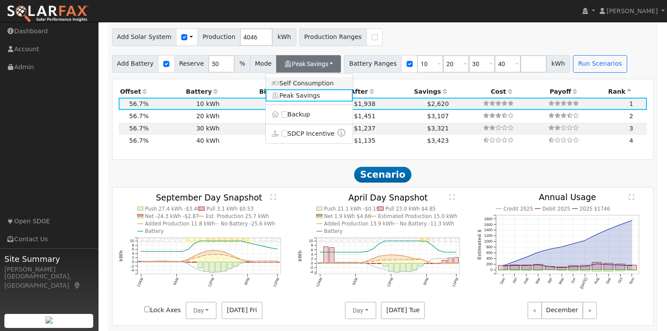
click at [303, 86] on link "Self Consumption" at bounding box center [309, 83] width 87 height 12
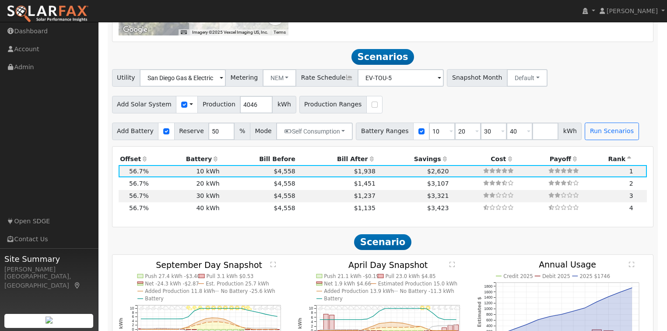
scroll to position [840, 0]
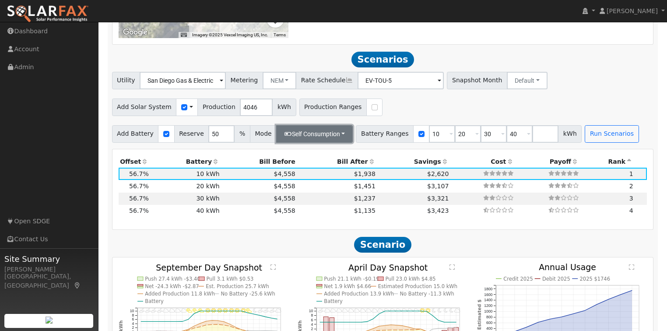
click at [312, 137] on button "Self Consumption" at bounding box center [314, 134] width 77 height 18
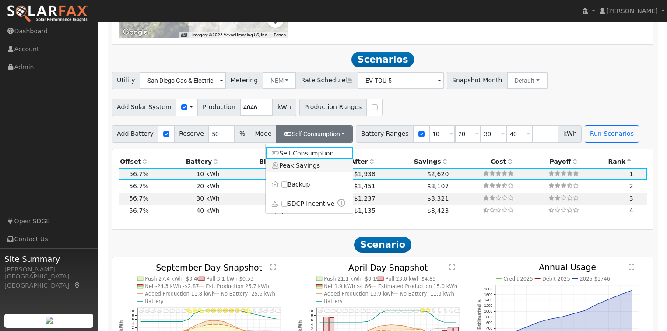
click at [304, 172] on link "Peak Savings" at bounding box center [309, 165] width 87 height 12
checkbox input "false"
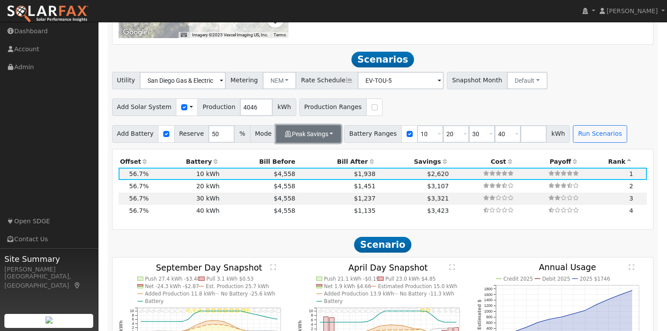
click at [319, 141] on button "Peak Savings" at bounding box center [308, 134] width 65 height 18
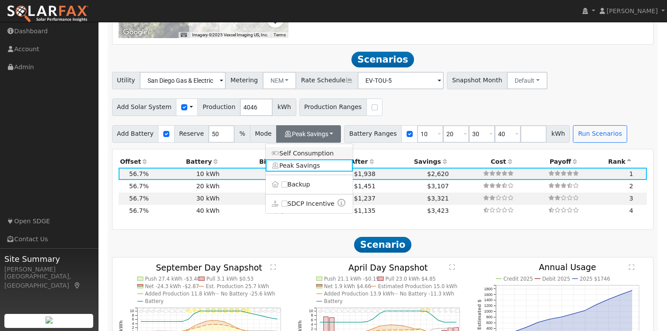
click at [307, 157] on link "Self Consumption" at bounding box center [309, 153] width 87 height 12
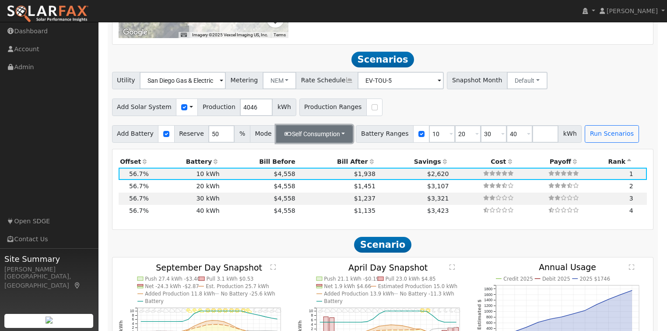
click at [315, 141] on button "Self Consumption" at bounding box center [314, 134] width 77 height 18
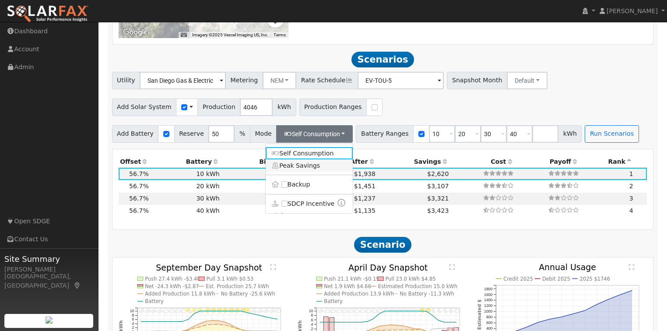
click at [305, 166] on link "Peak Savings" at bounding box center [309, 165] width 87 height 12
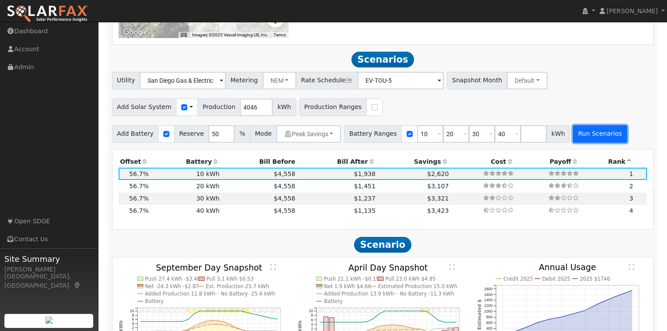
click at [588, 140] on button "Run Scenarios" at bounding box center [600, 134] width 54 height 18
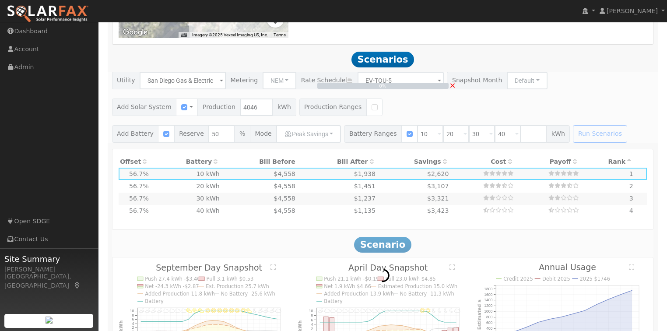
click at [453, 89] on span "×" at bounding box center [452, 85] width 7 height 9
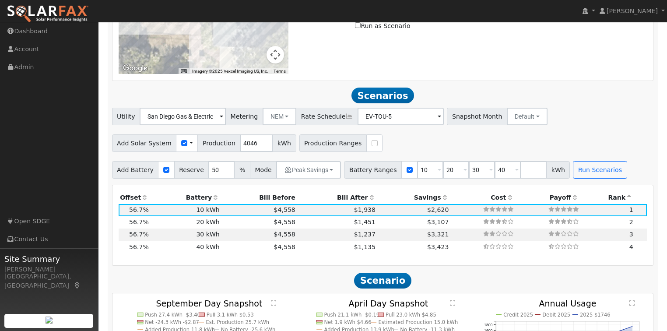
scroll to position [767, 0]
